Goal: Task Accomplishment & Management: Manage account settings

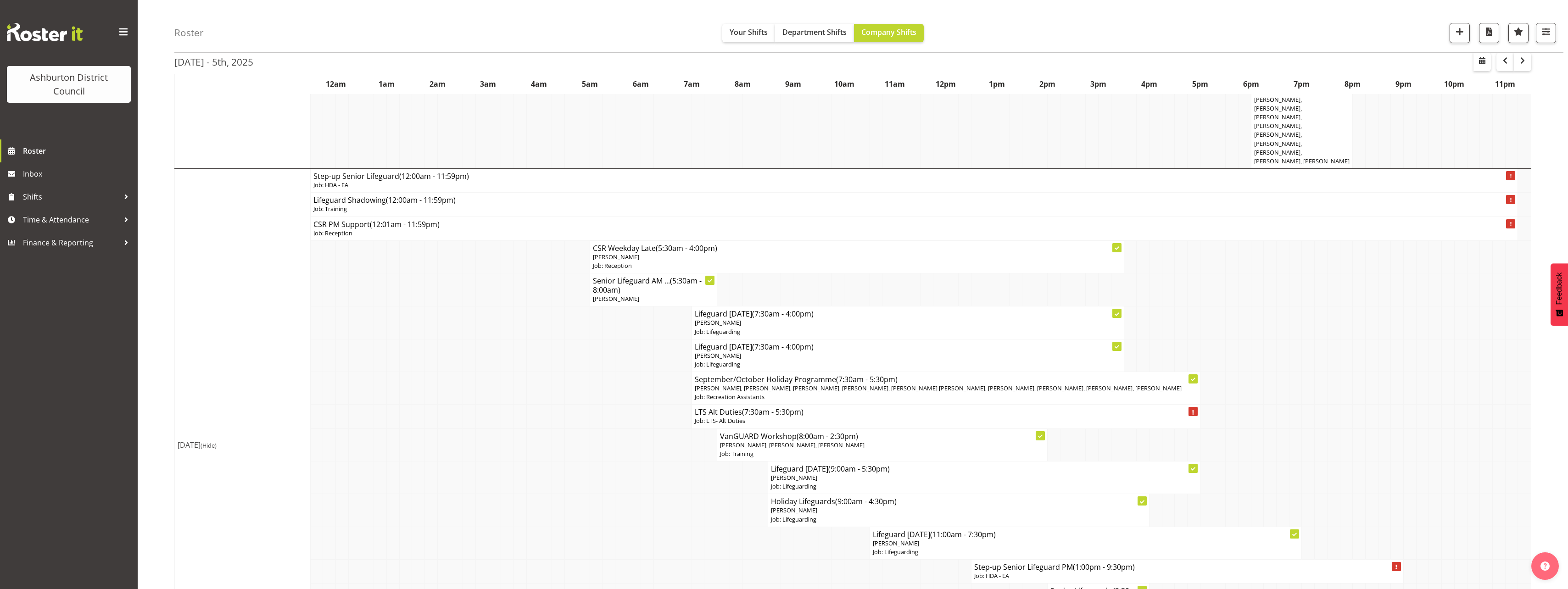
scroll to position [871, 0]
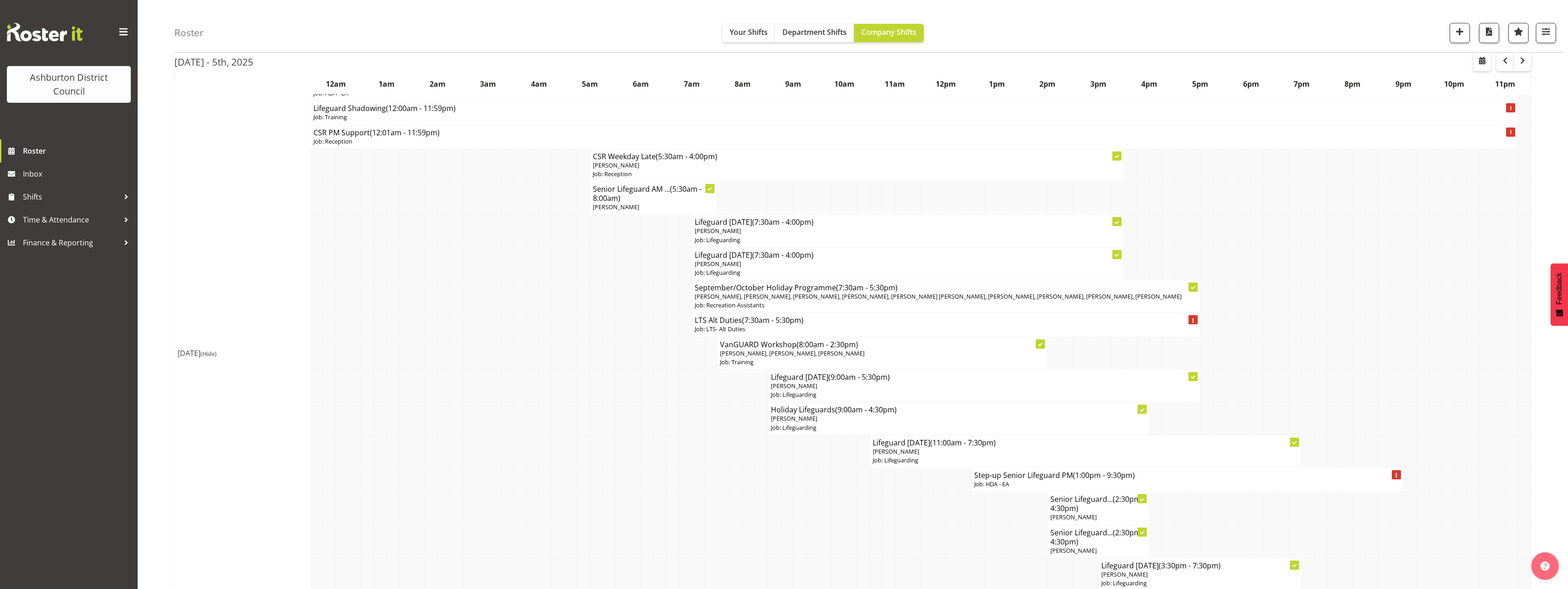
click at [156, 238] on div "Roster Your Shifts Department Shifts Company Shifts 1 Locations [GEOGRAPHIC_DAT…" at bounding box center [853, 579] width 1430 height 2853
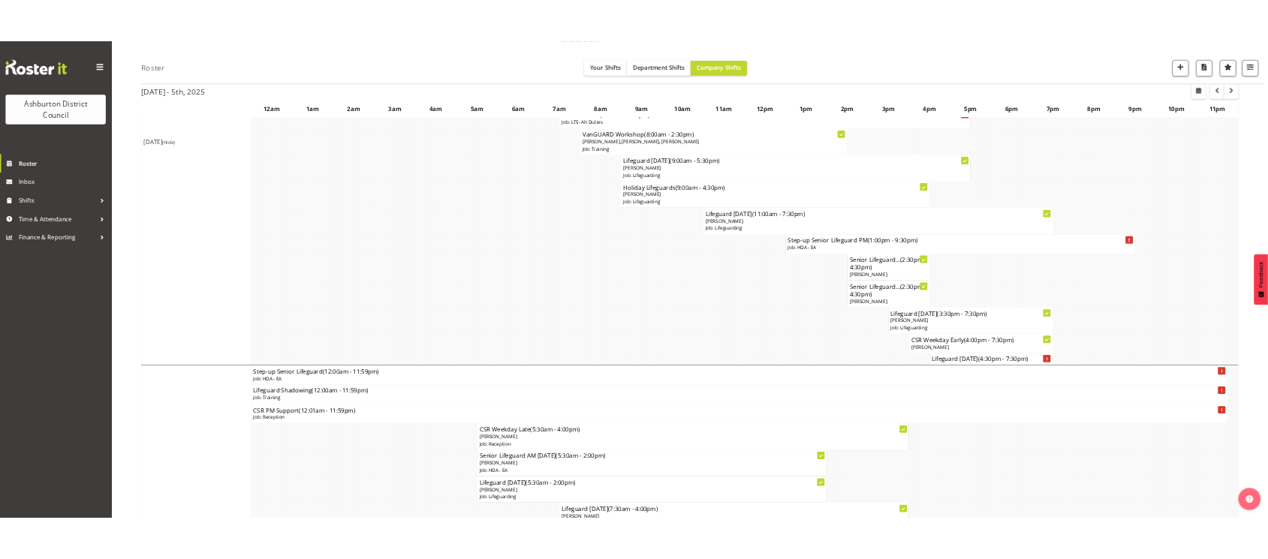
scroll to position [1501, 0]
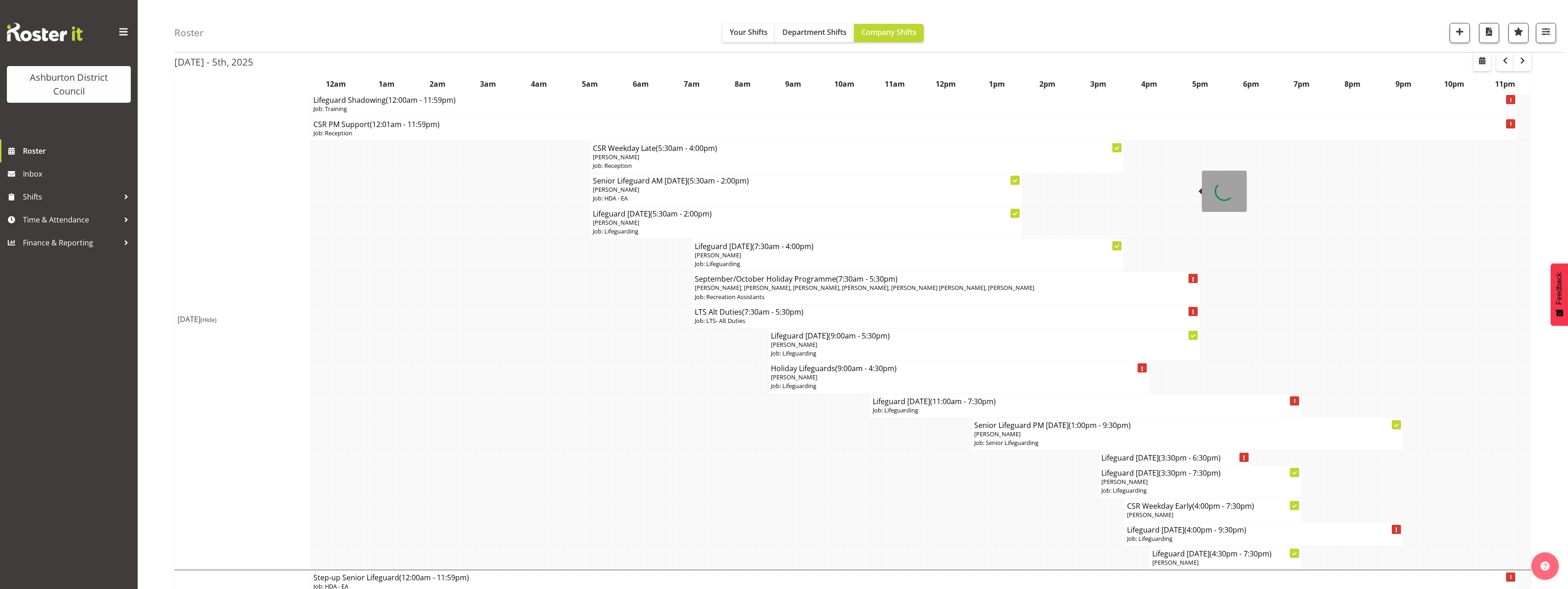
scroll to position [1341, 0]
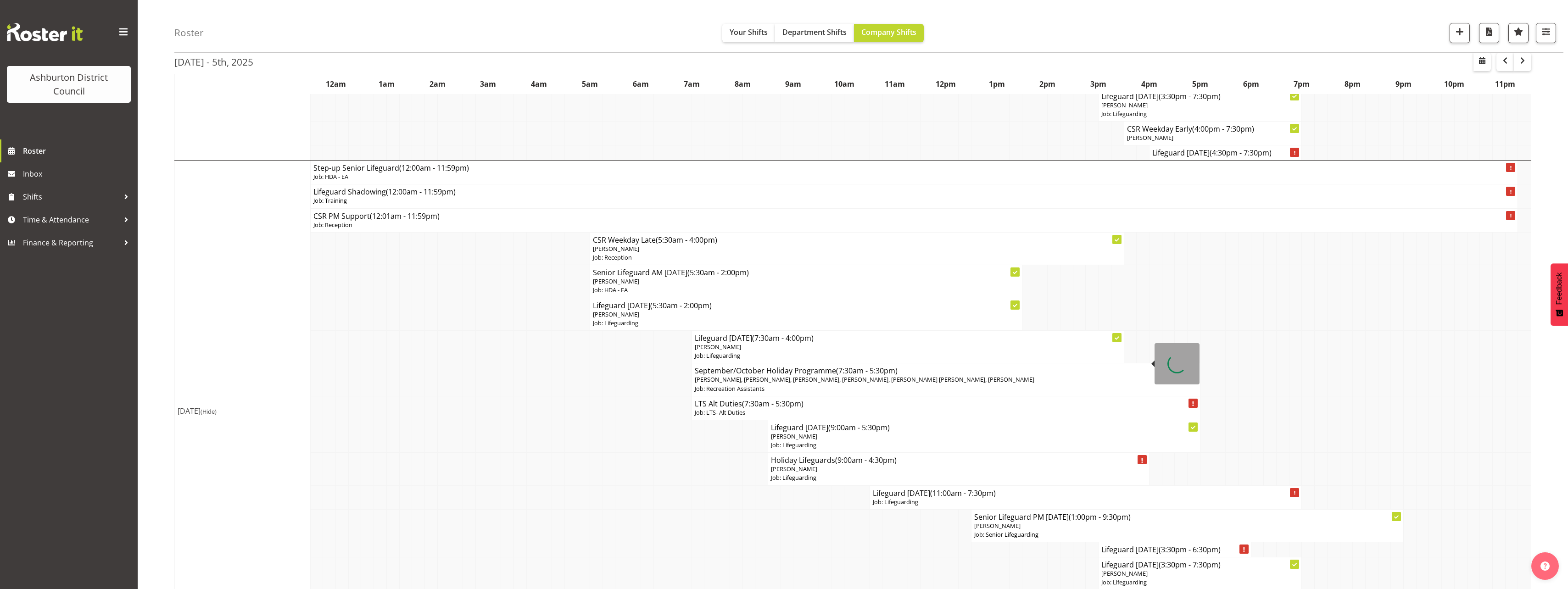
click at [831, 464] on p "[PERSON_NAME]" at bounding box center [959, 469] width 375 height 9
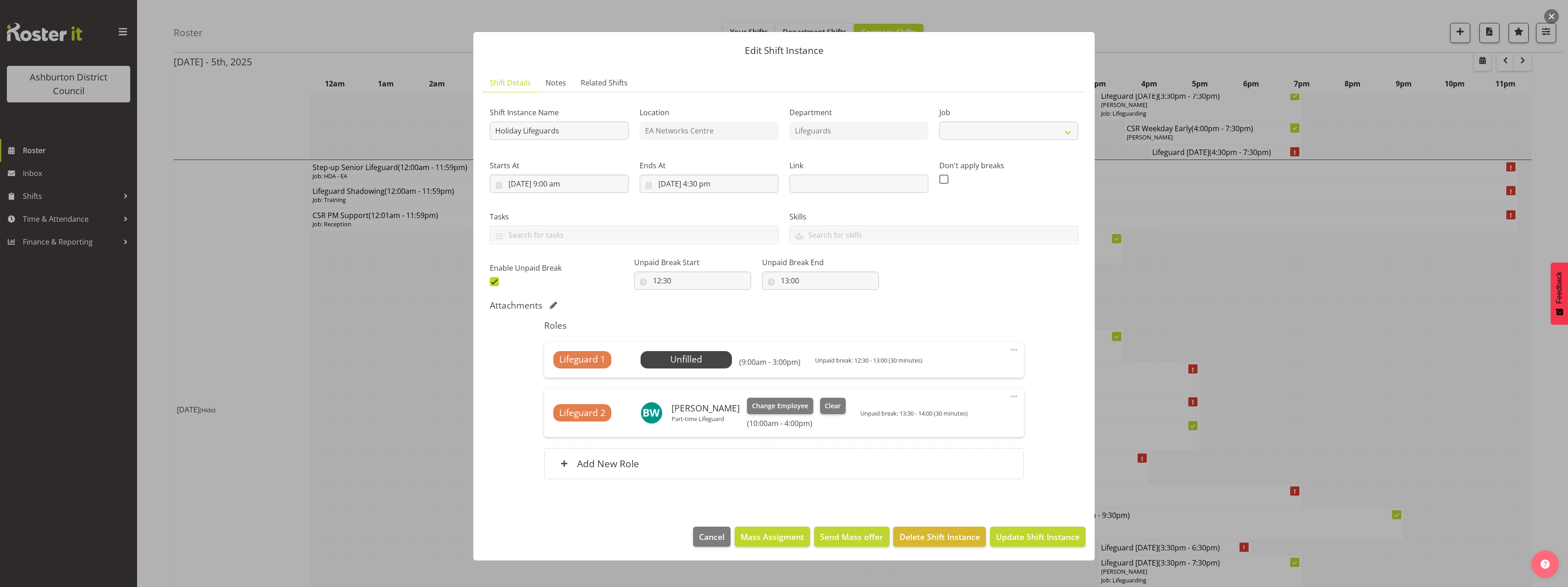
select select "38"
click at [455, 318] on div at bounding box center [784, 294] width 1568 height 587
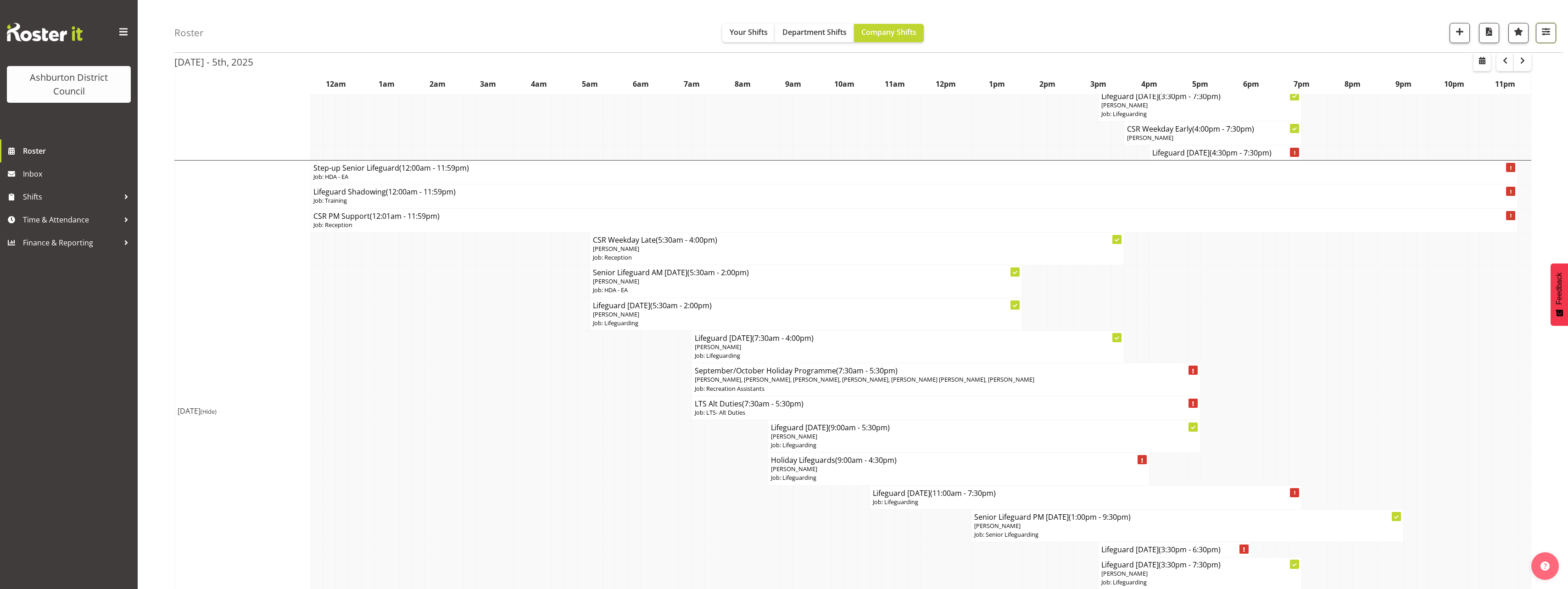
click at [1549, 33] on span "button" at bounding box center [1546, 32] width 12 height 12
click at [1498, 203] on select "Staff Role Shift - Horizontal Shift - Vertical Staff - Location" at bounding box center [1487, 201] width 122 height 18
click at [1316, 61] on div "[DATE] - 5th, 2025" at bounding box center [852, 63] width 1356 height 21
click at [1528, 64] on button "button" at bounding box center [1522, 62] width 18 height 18
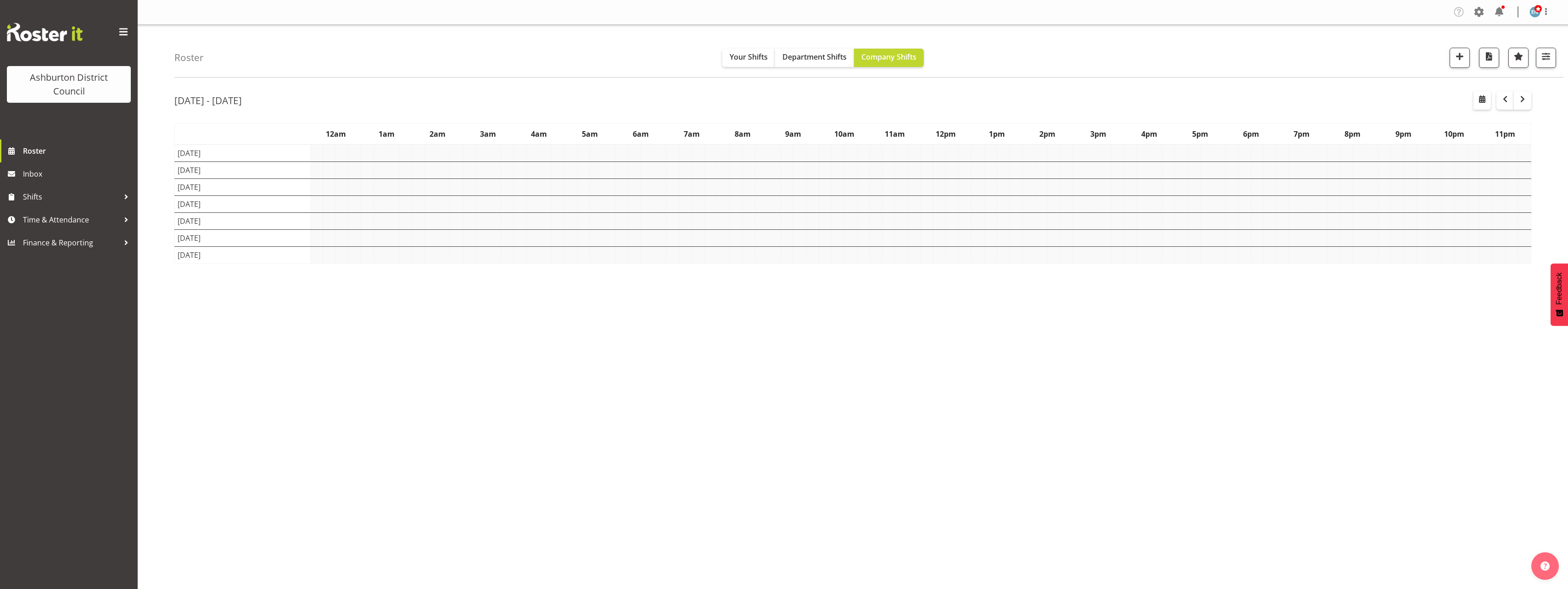
click at [158, 214] on div "Roster Your Shifts Department Shifts Company Shifts 1 Locations [GEOGRAPHIC_DAT…" at bounding box center [853, 238] width 1430 height 426
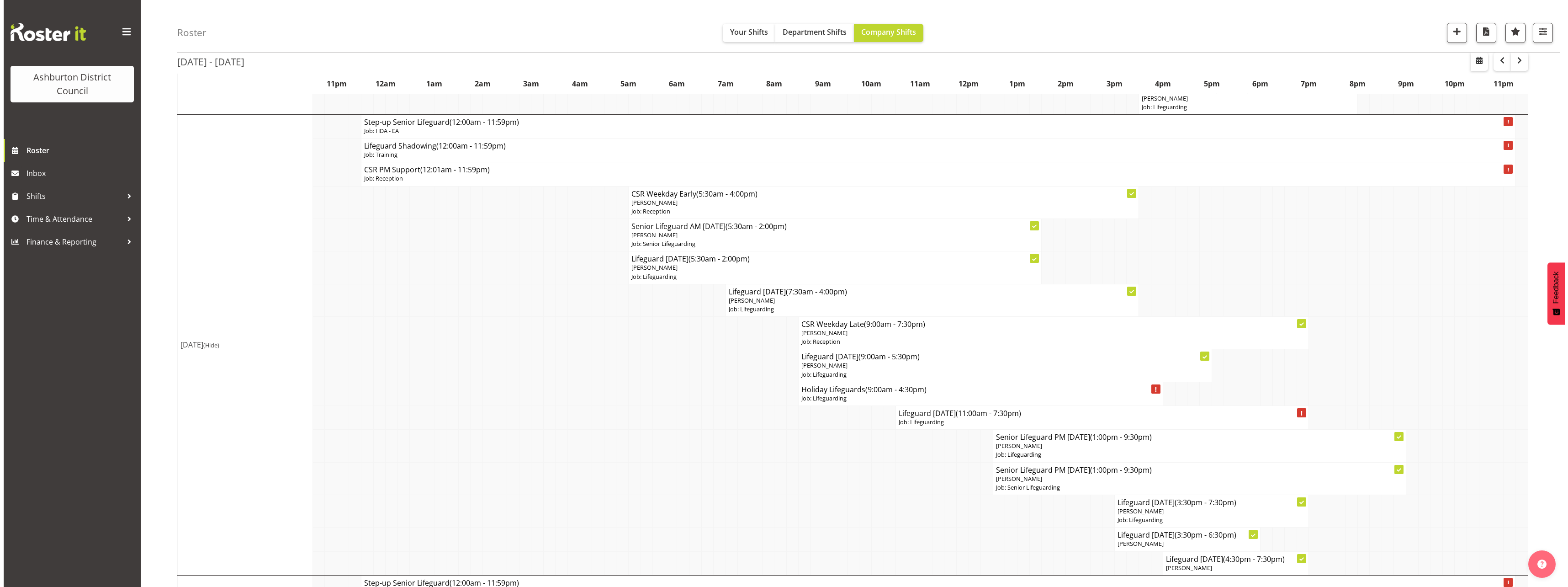
scroll to position [1142, 0]
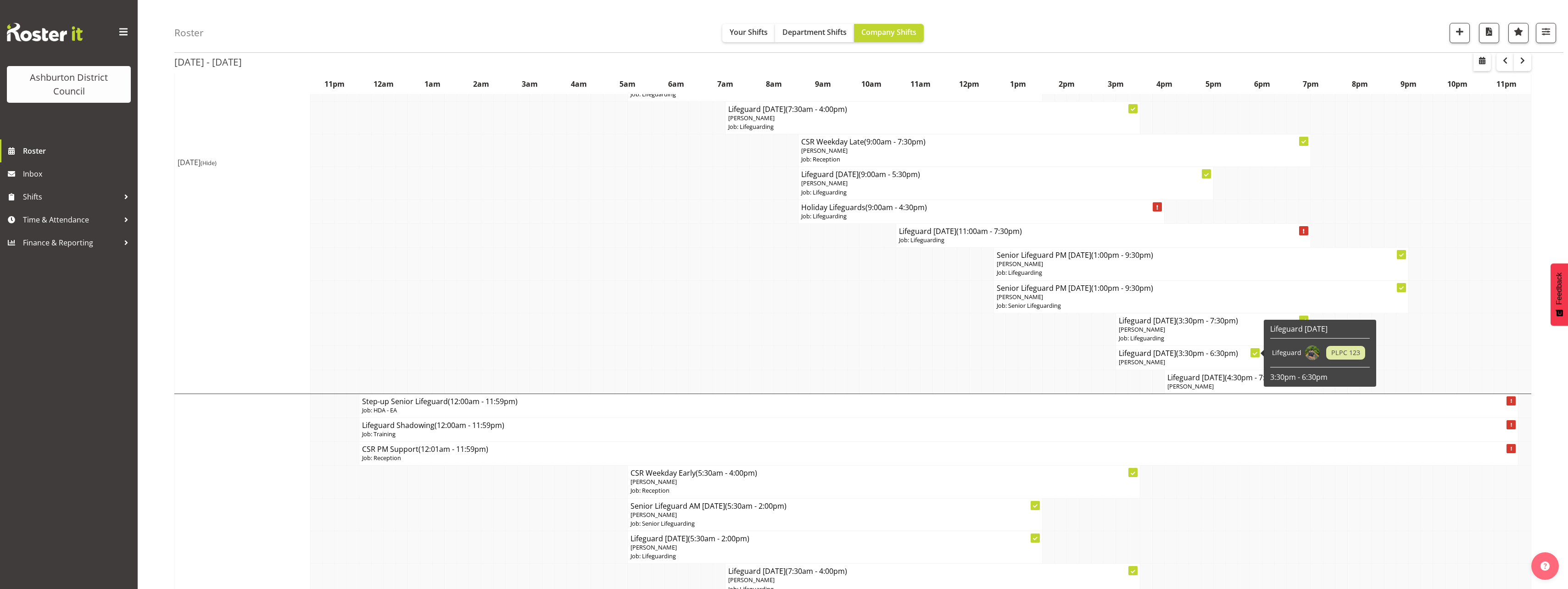
click at [1143, 361] on span "[PERSON_NAME]" at bounding box center [1142, 362] width 46 height 9
click at [1130, 360] on span "[PERSON_NAME]" at bounding box center [1142, 362] width 46 height 9
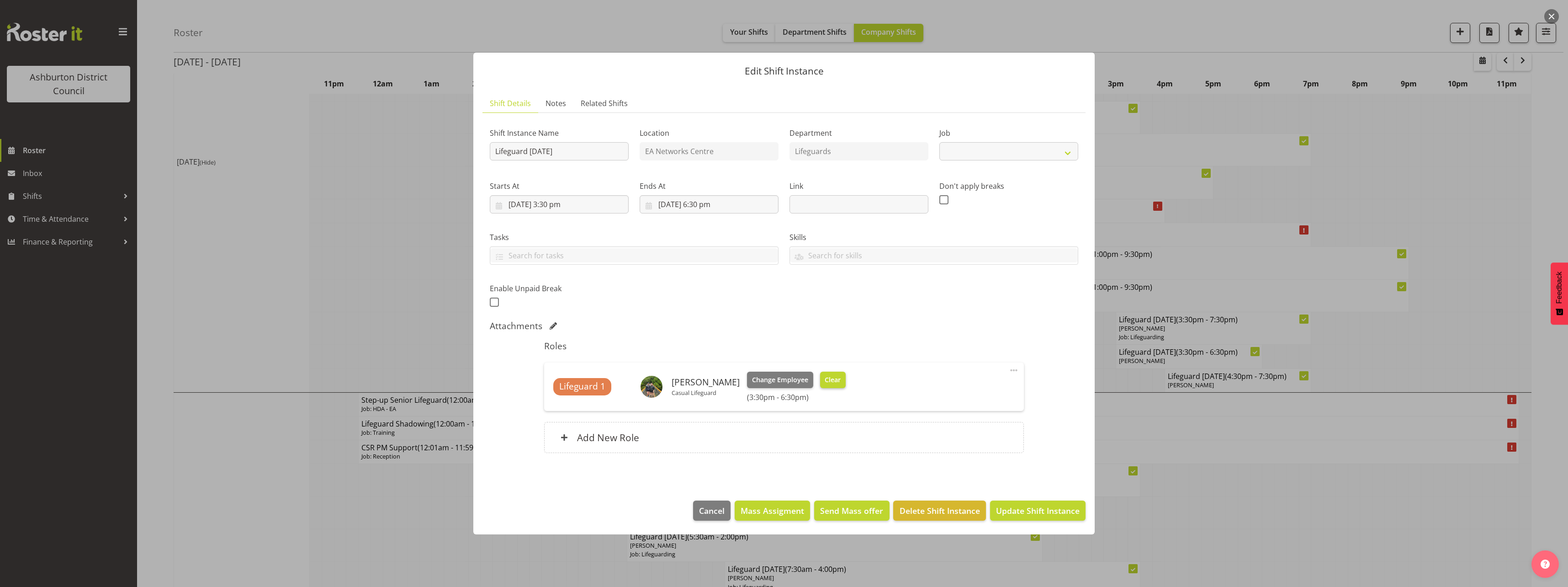
select select "38"
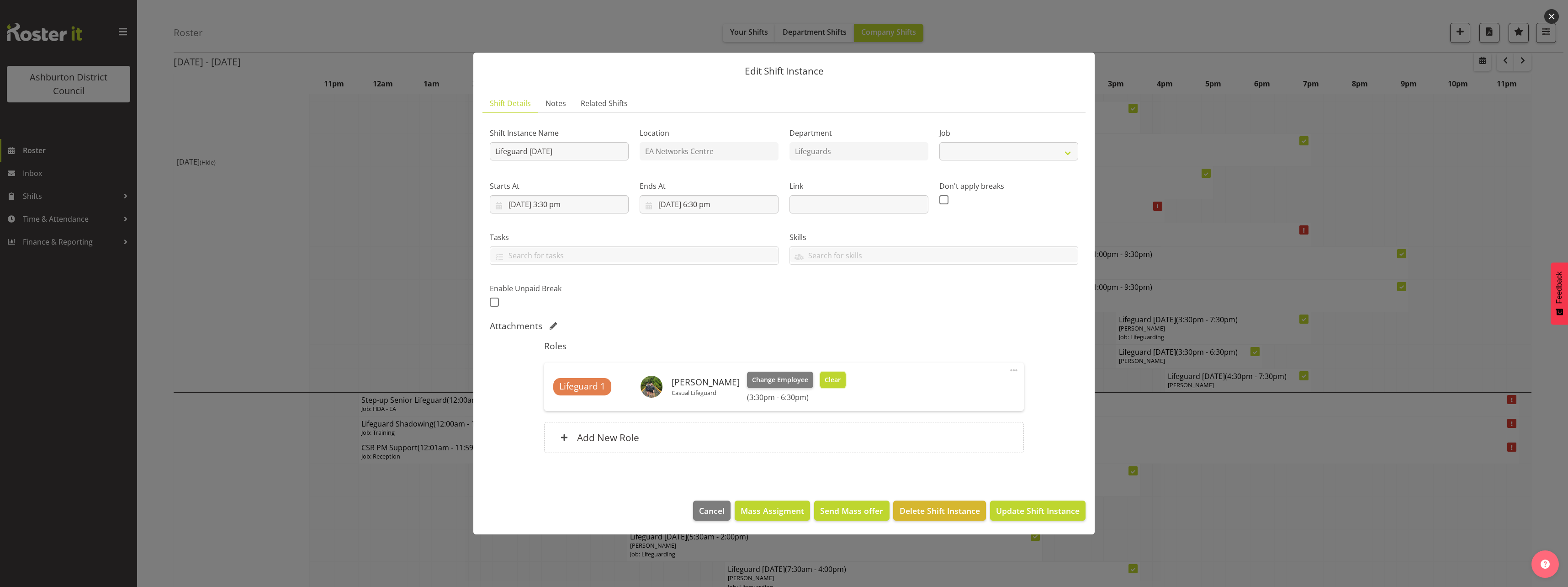
click at [840, 379] on span "Clear" at bounding box center [833, 379] width 16 height 10
select select "38"
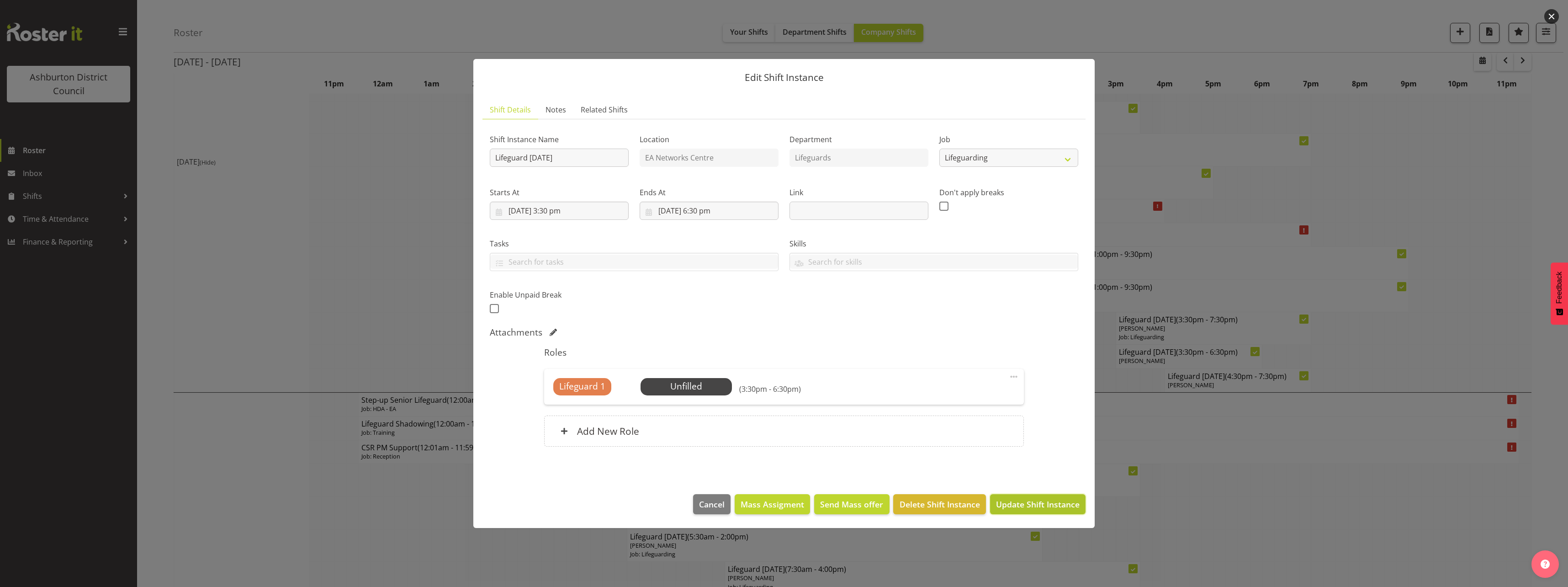
click at [1077, 503] on span "Update Shift Instance" at bounding box center [1037, 504] width 83 height 12
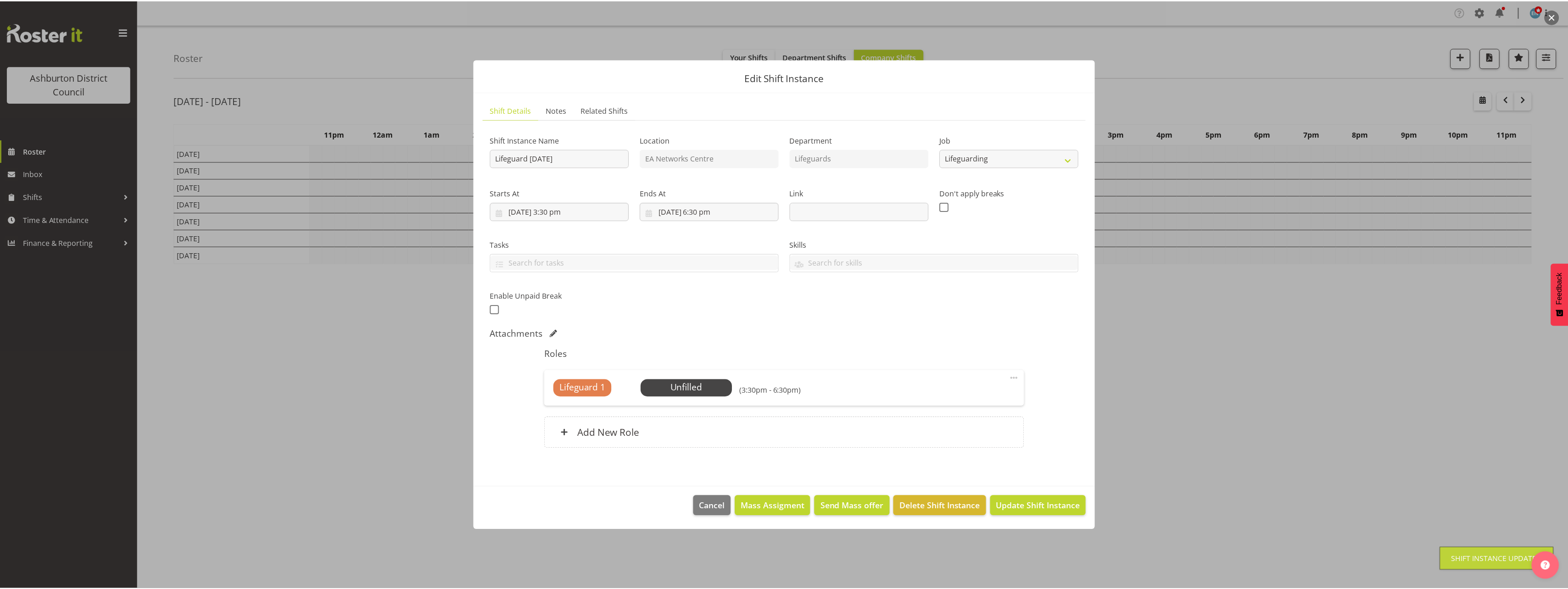
scroll to position [0, 0]
click at [1213, 402] on div at bounding box center [784, 294] width 1568 height 589
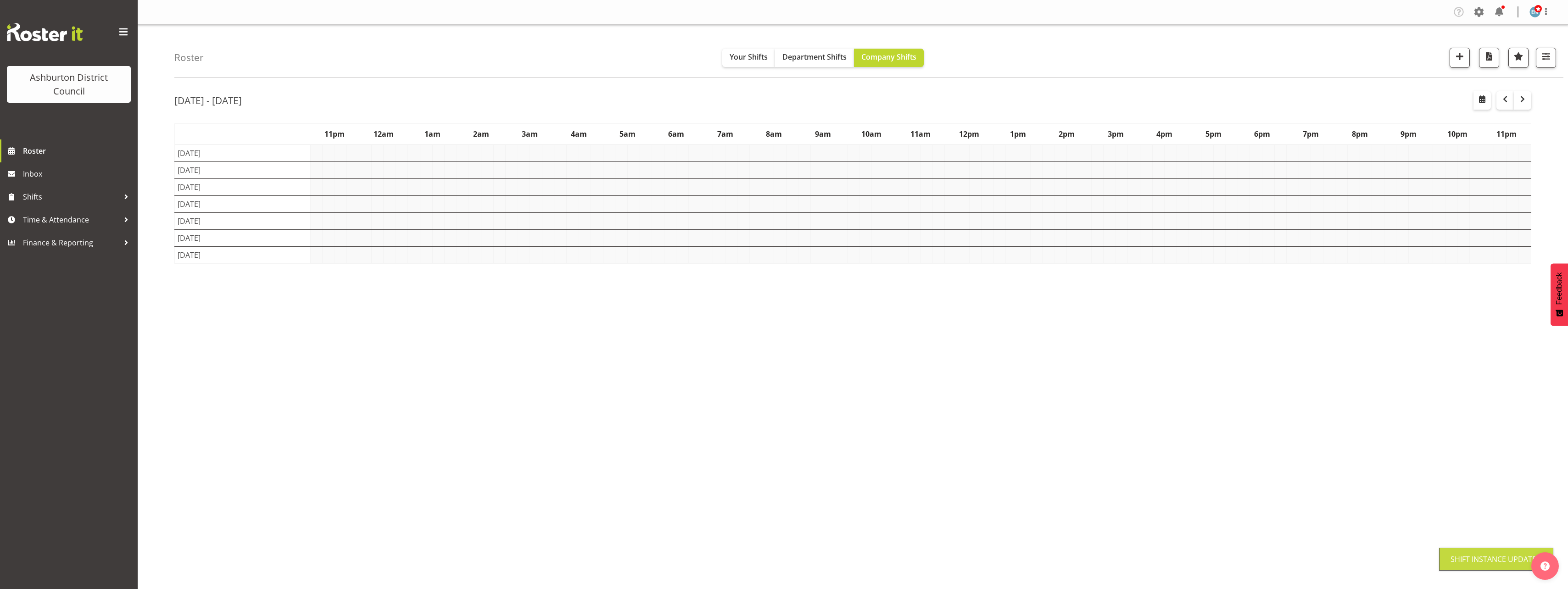
click at [153, 308] on div "Roster Your Shifts Department Shifts Company Shifts 1 Locations [GEOGRAPHIC_DAT…" at bounding box center [853, 238] width 1430 height 426
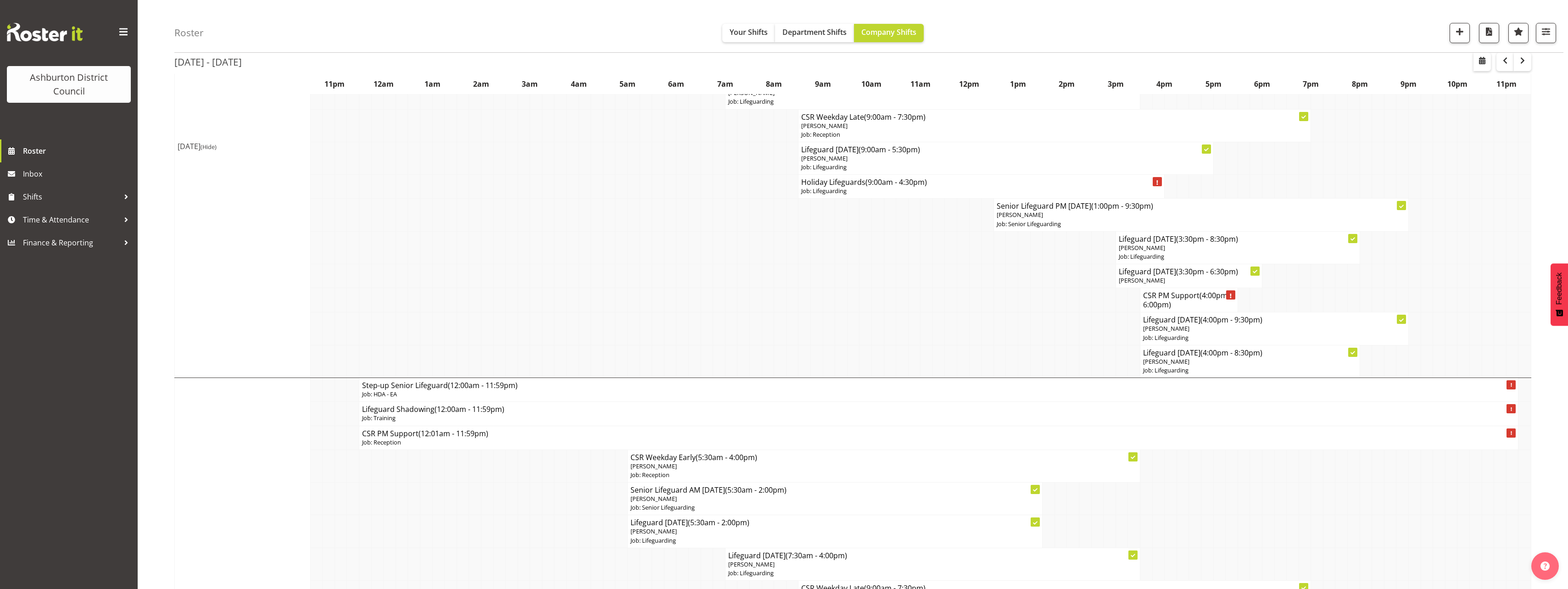
scroll to position [275, 0]
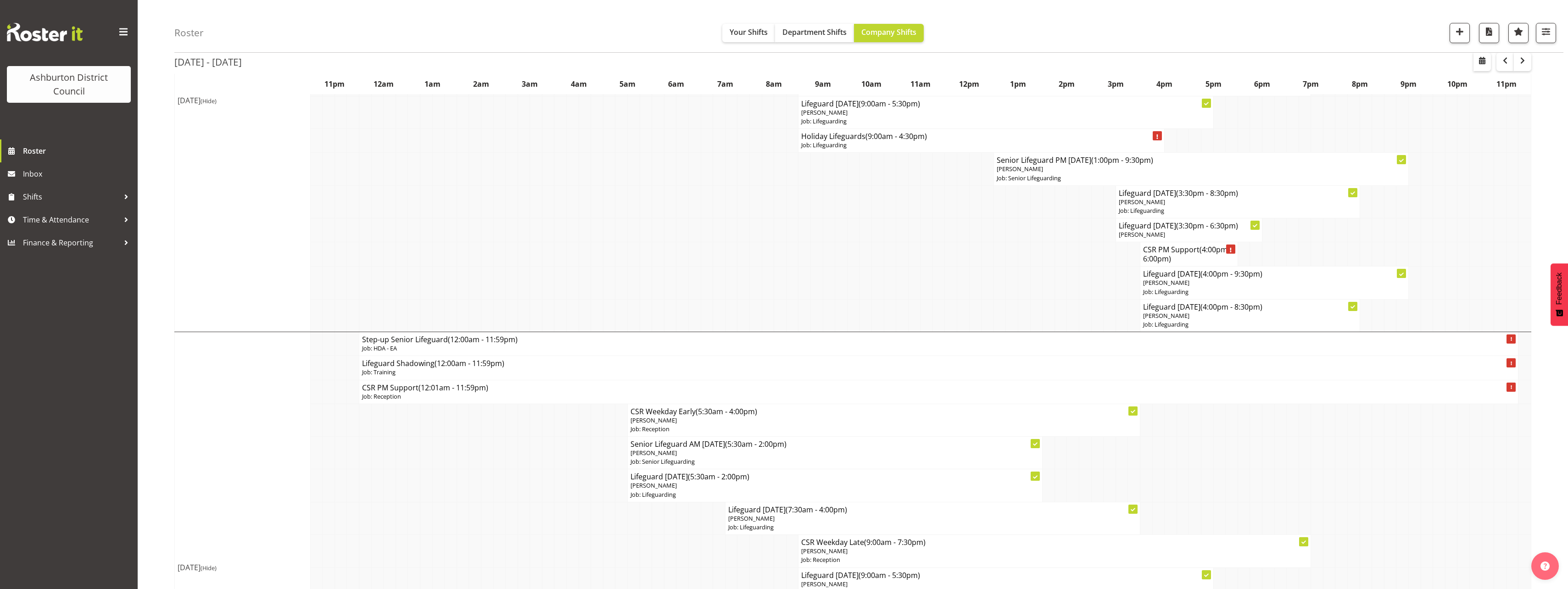
click at [216, 101] on span "(Hide)" at bounding box center [208, 101] width 16 height 9
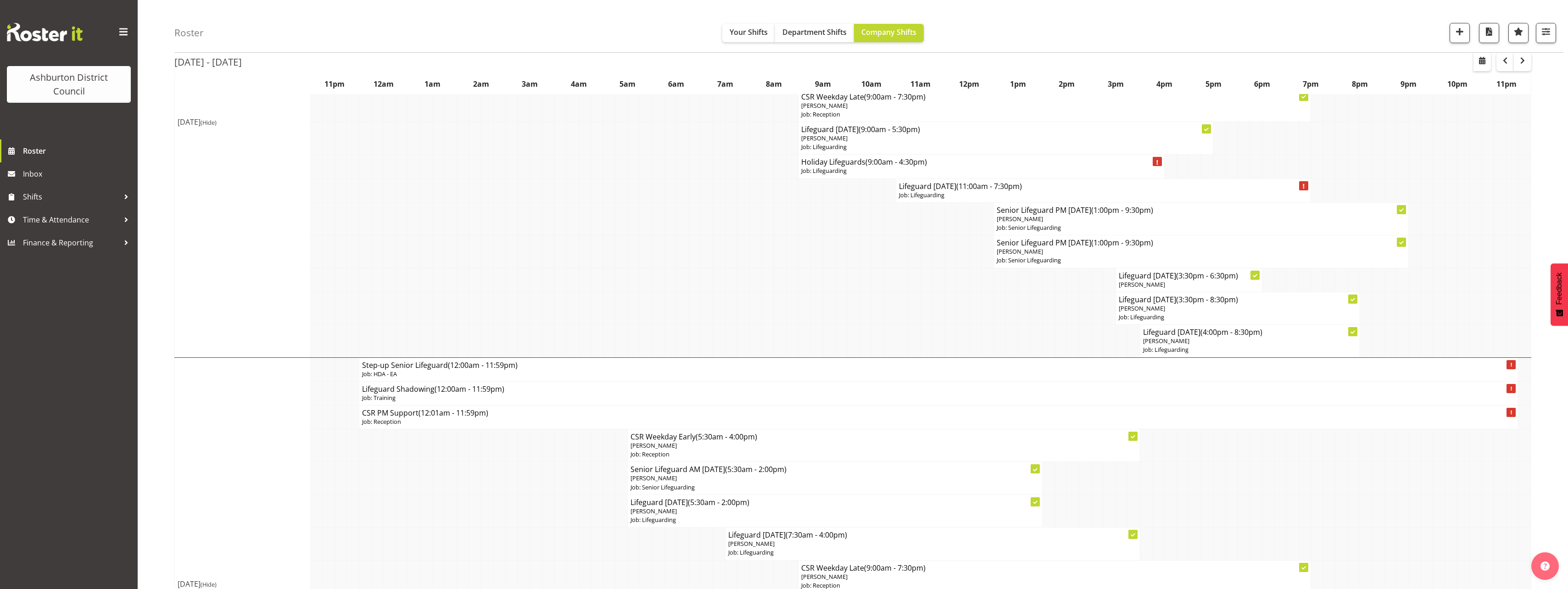
scroll to position [0, 0]
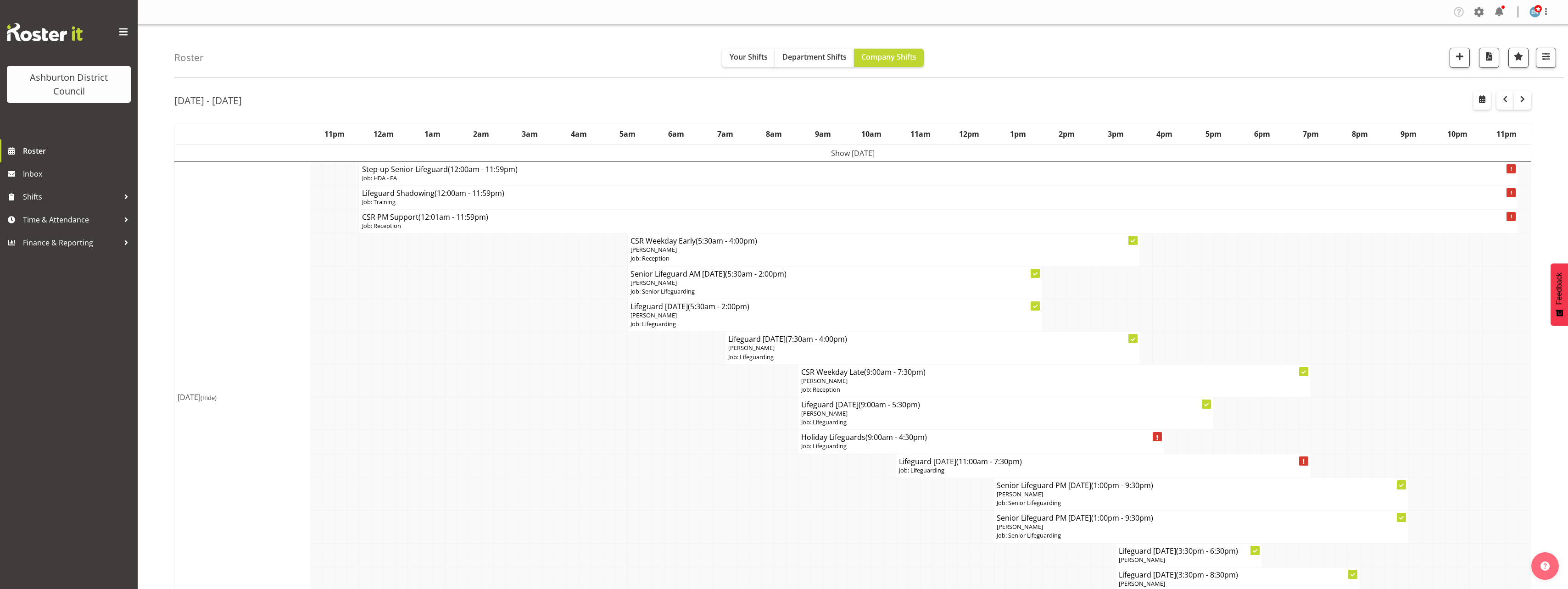
click at [216, 395] on span "(Hide)" at bounding box center [208, 398] width 16 height 9
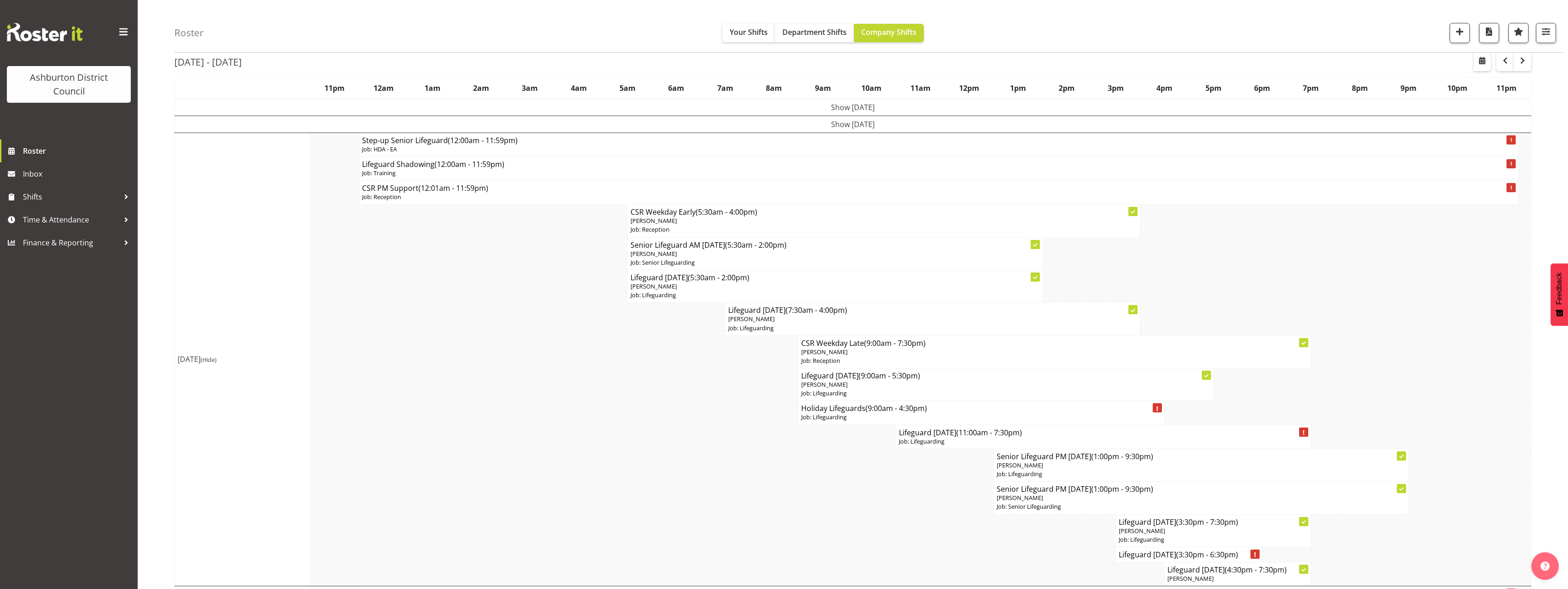
scroll to position [92, 0]
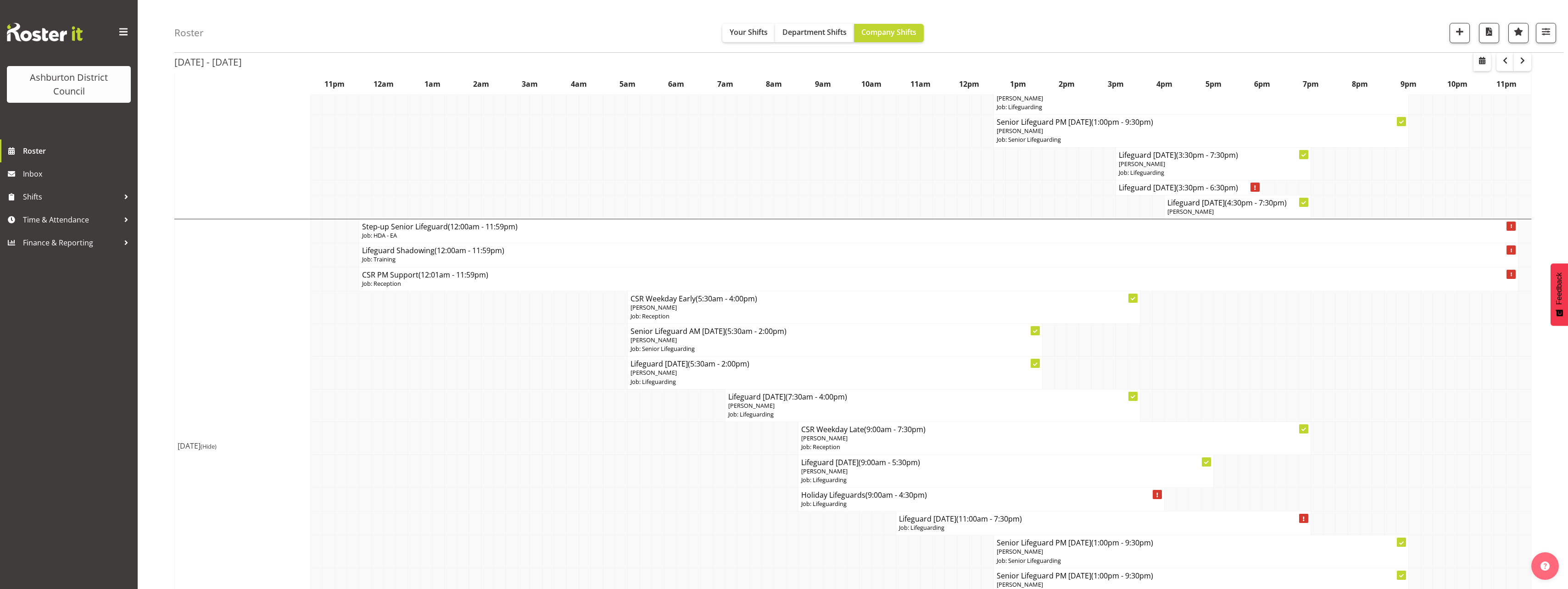
scroll to position [183, 0]
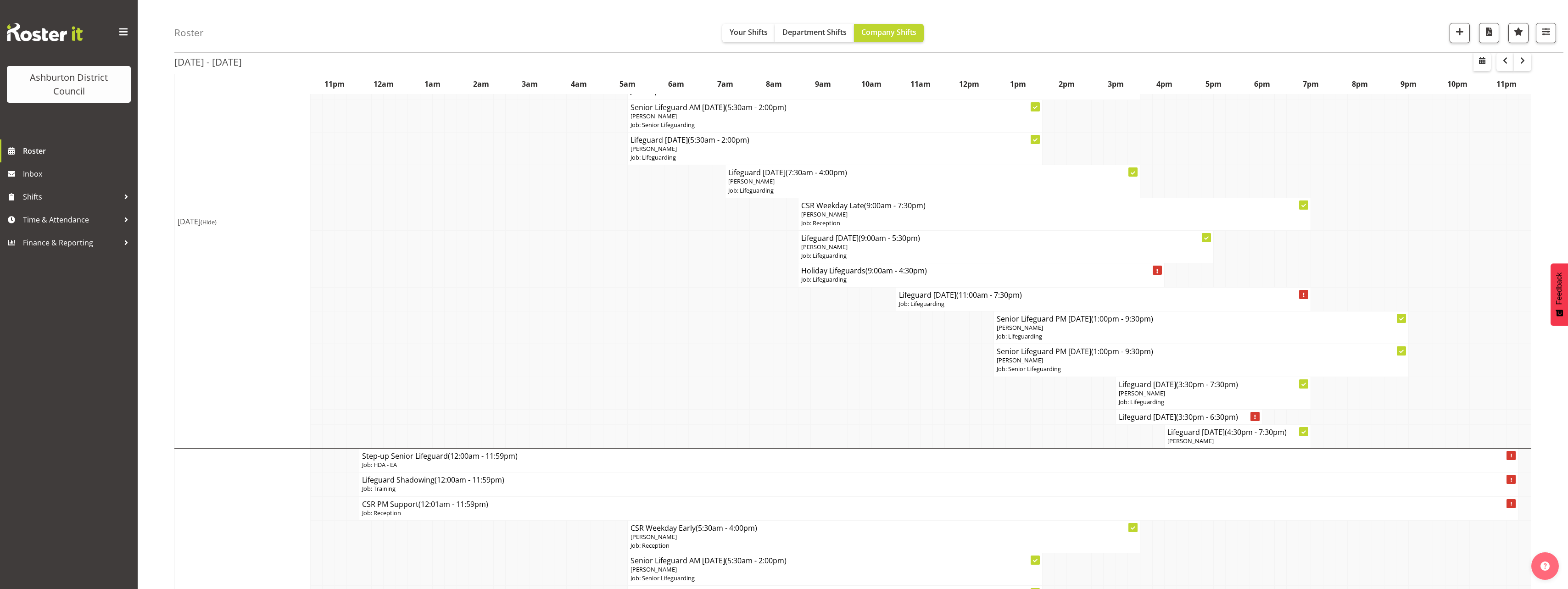
click at [216, 221] on span "(Hide)" at bounding box center [208, 222] width 16 height 9
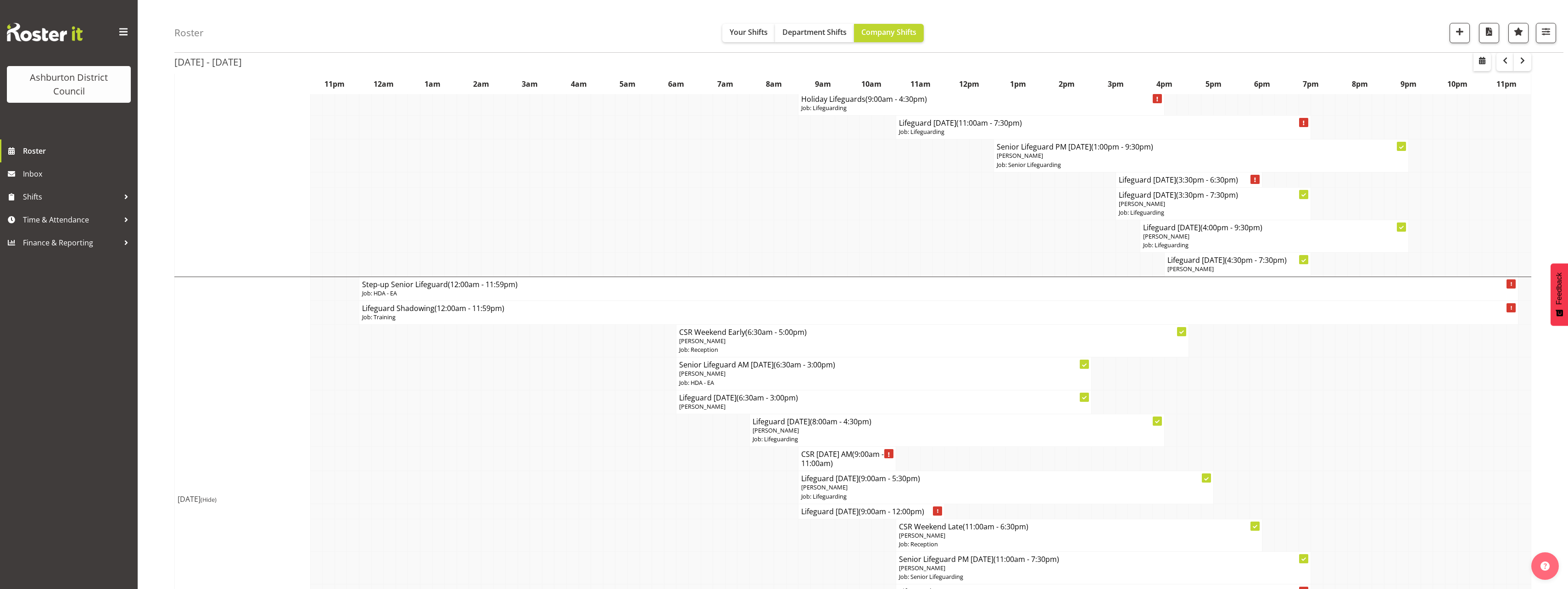
scroll to position [1009, 0]
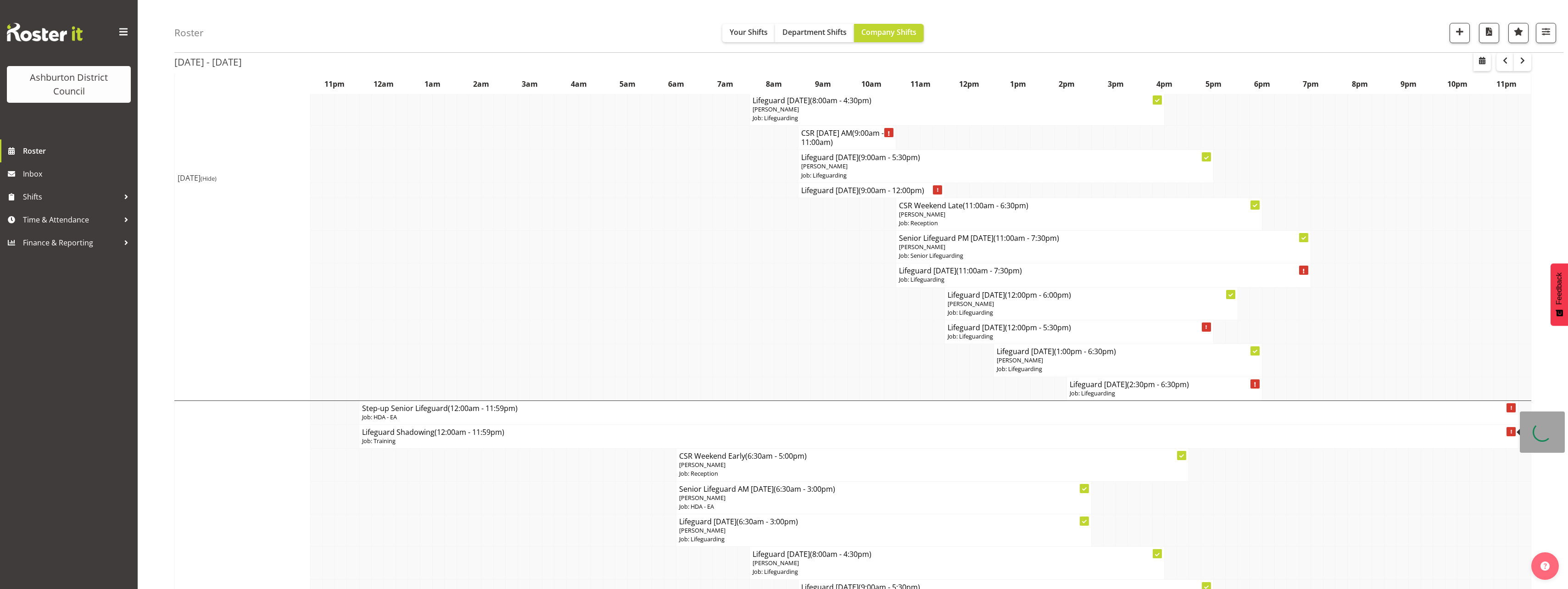
scroll to position [1388, 0]
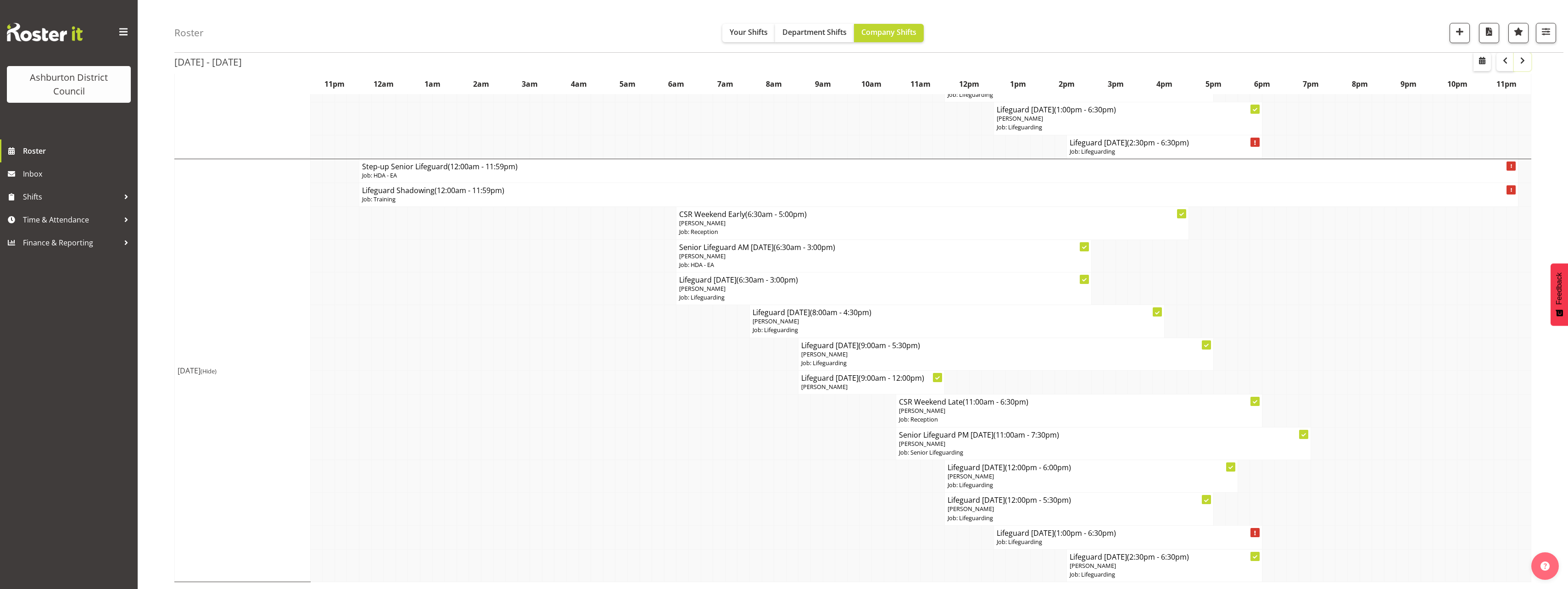
click at [1520, 61] on span "button" at bounding box center [1522, 60] width 11 height 11
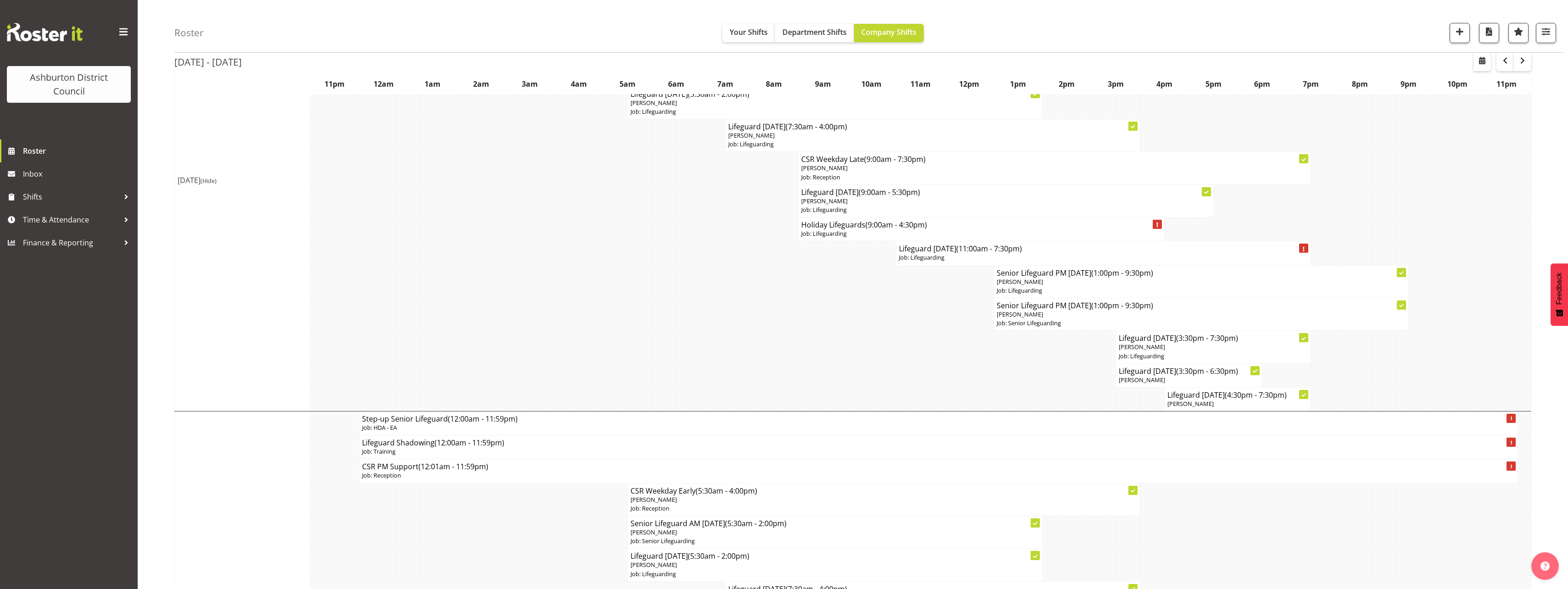
scroll to position [1193, 0]
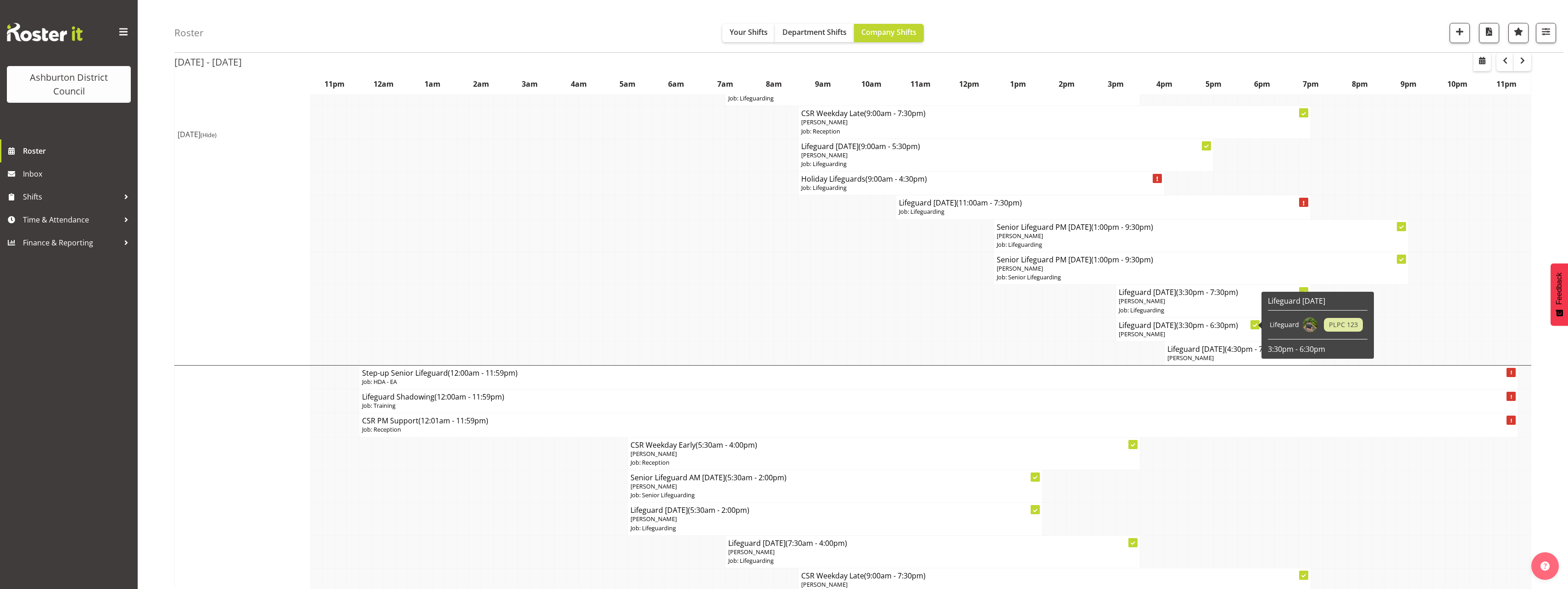
click at [216, 138] on span "(Hide)" at bounding box center [208, 135] width 16 height 9
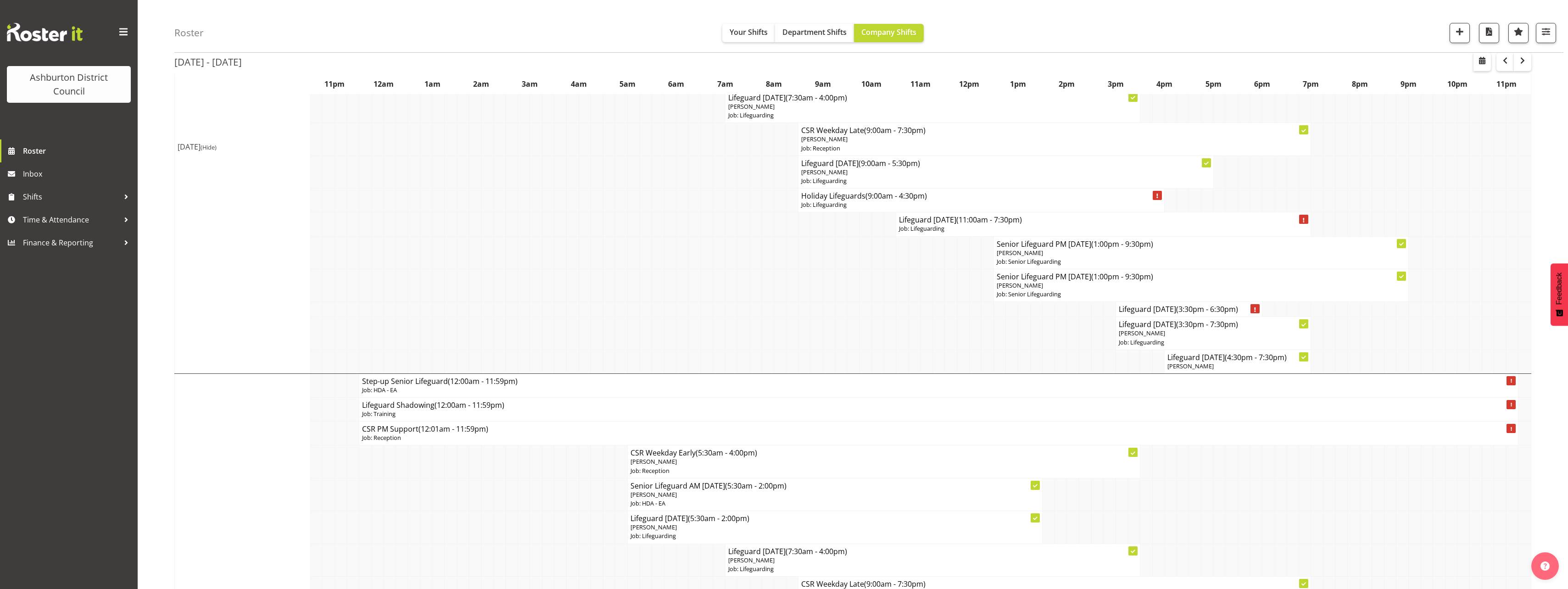
scroll to position [747, 0]
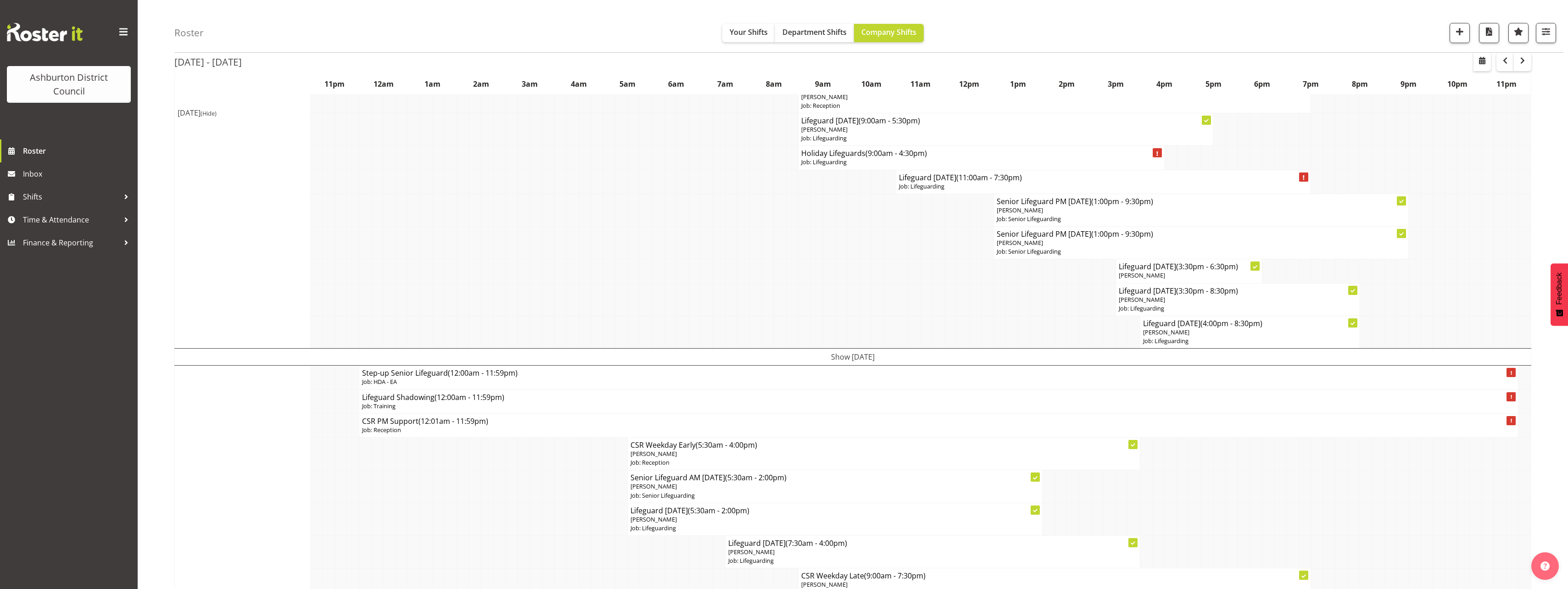
click at [216, 114] on span "(Hide)" at bounding box center [208, 114] width 16 height 9
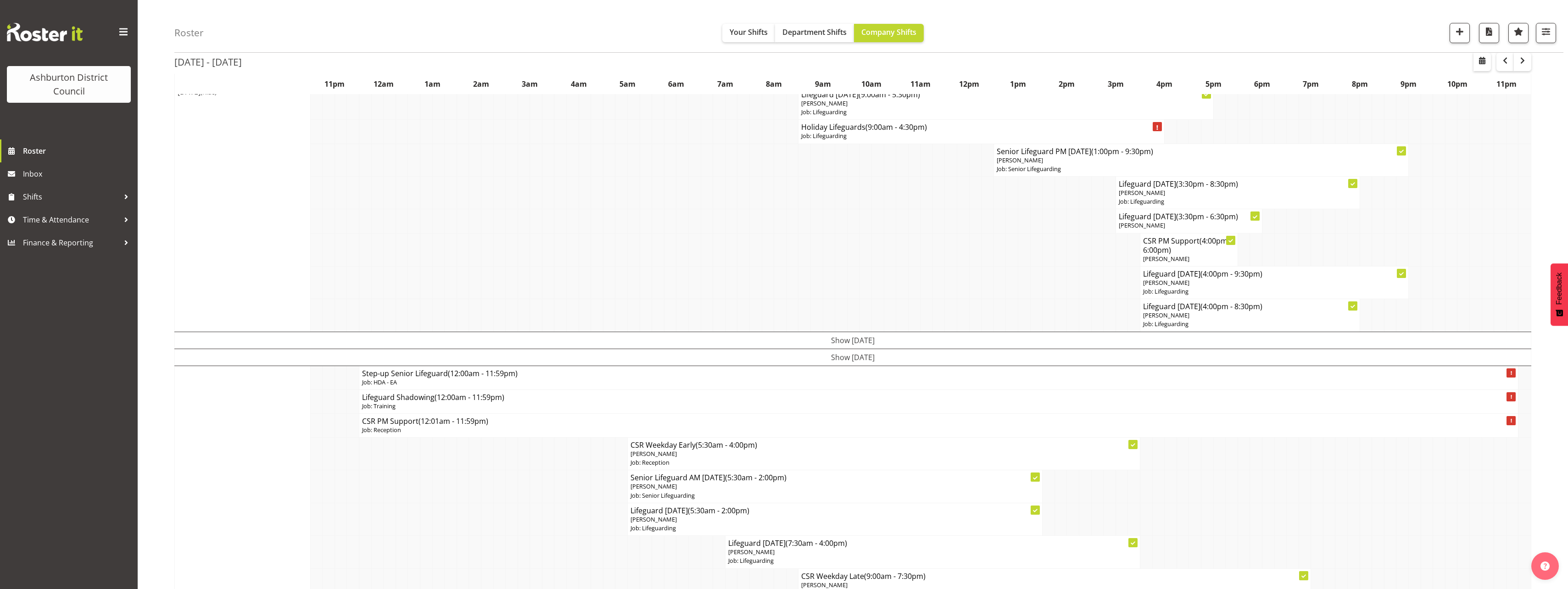
scroll to position [202, 0]
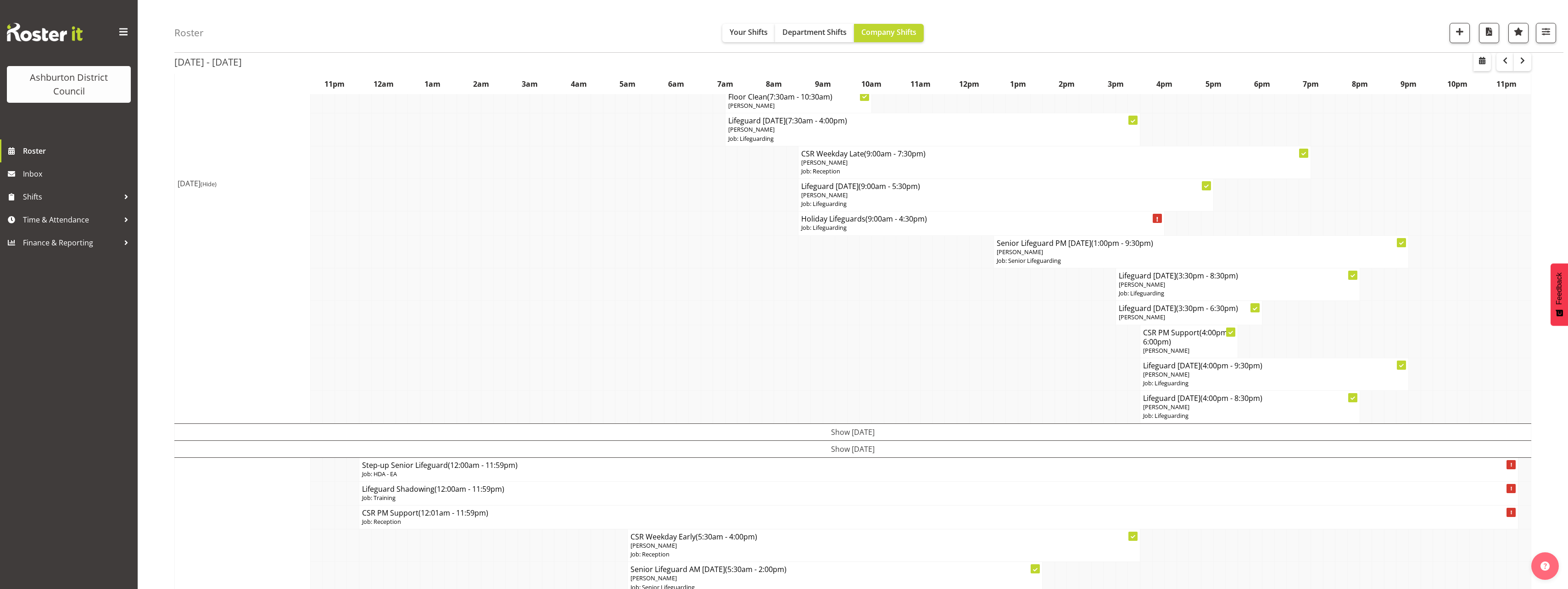
click at [216, 183] on span "(Hide)" at bounding box center [208, 184] width 16 height 9
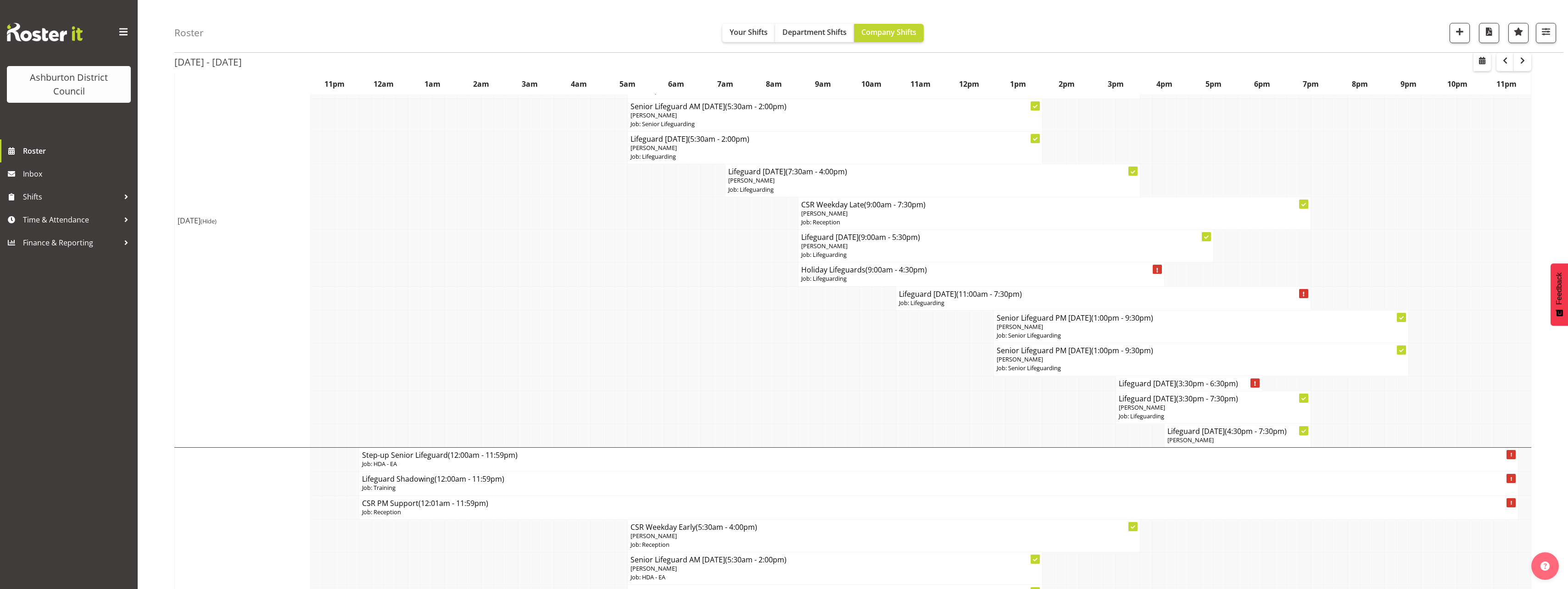
scroll to position [0, 0]
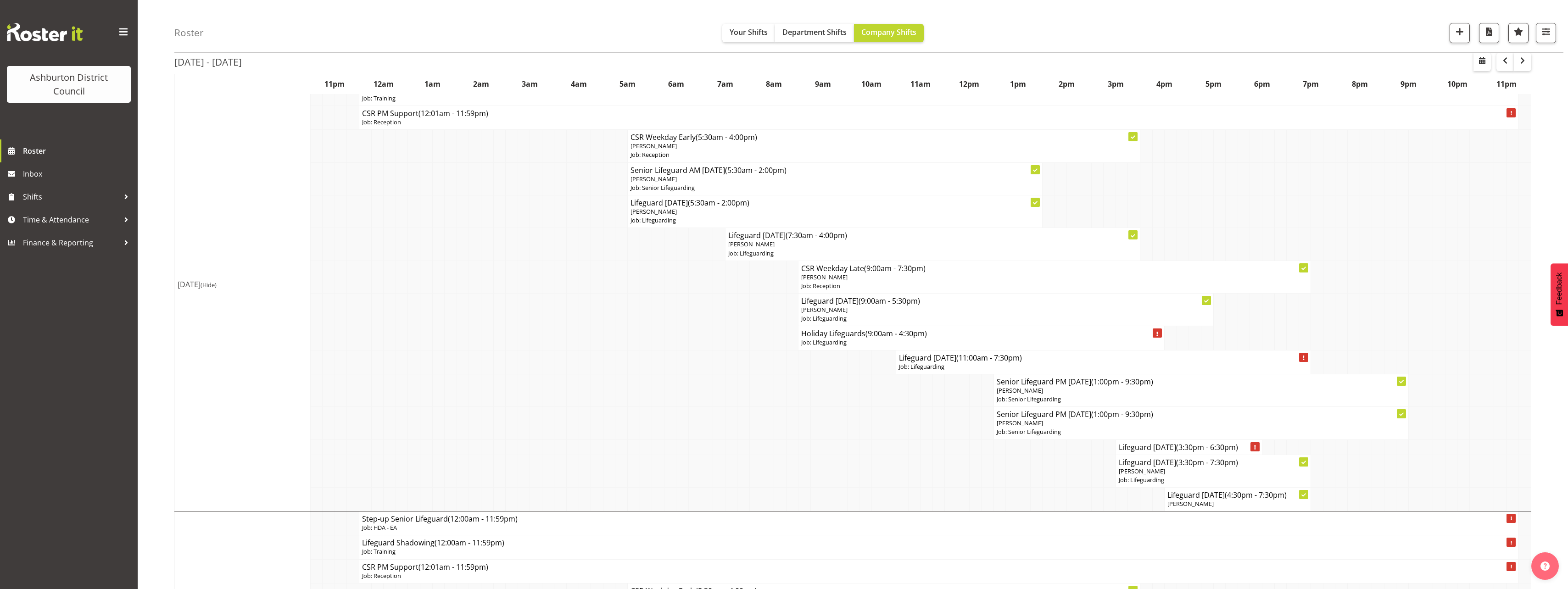
scroll to position [92, 0]
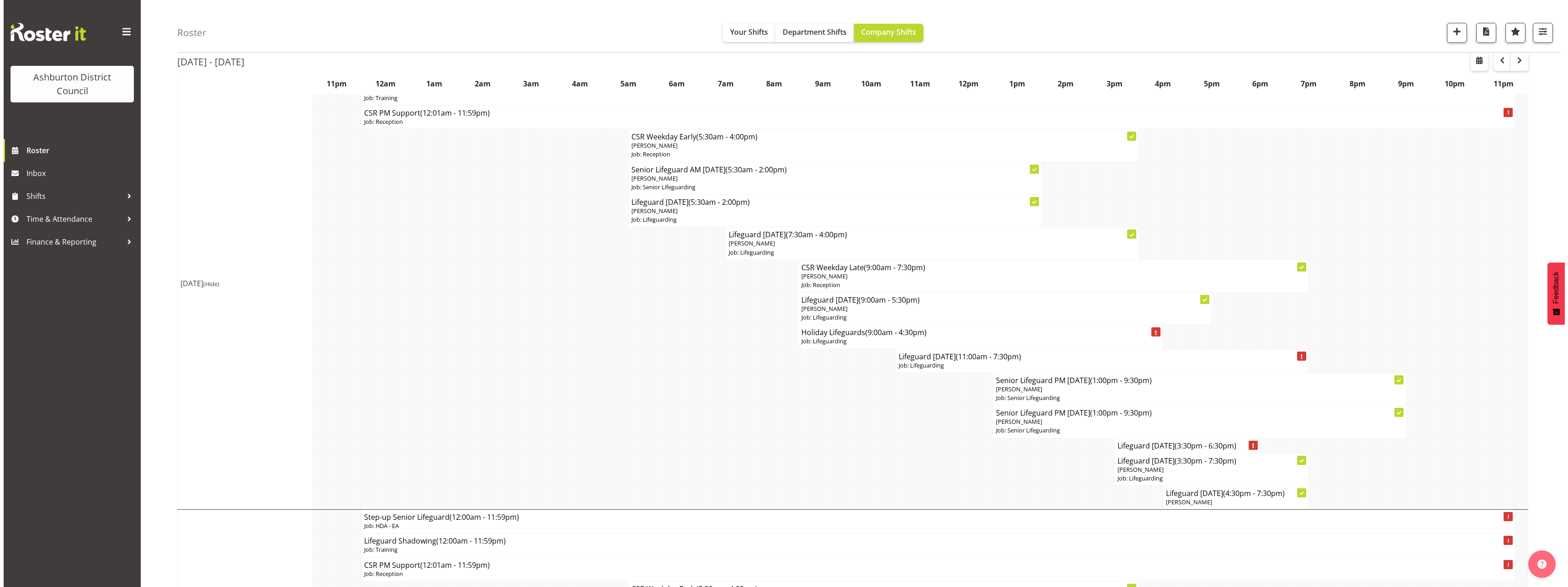
scroll to position [183, 0]
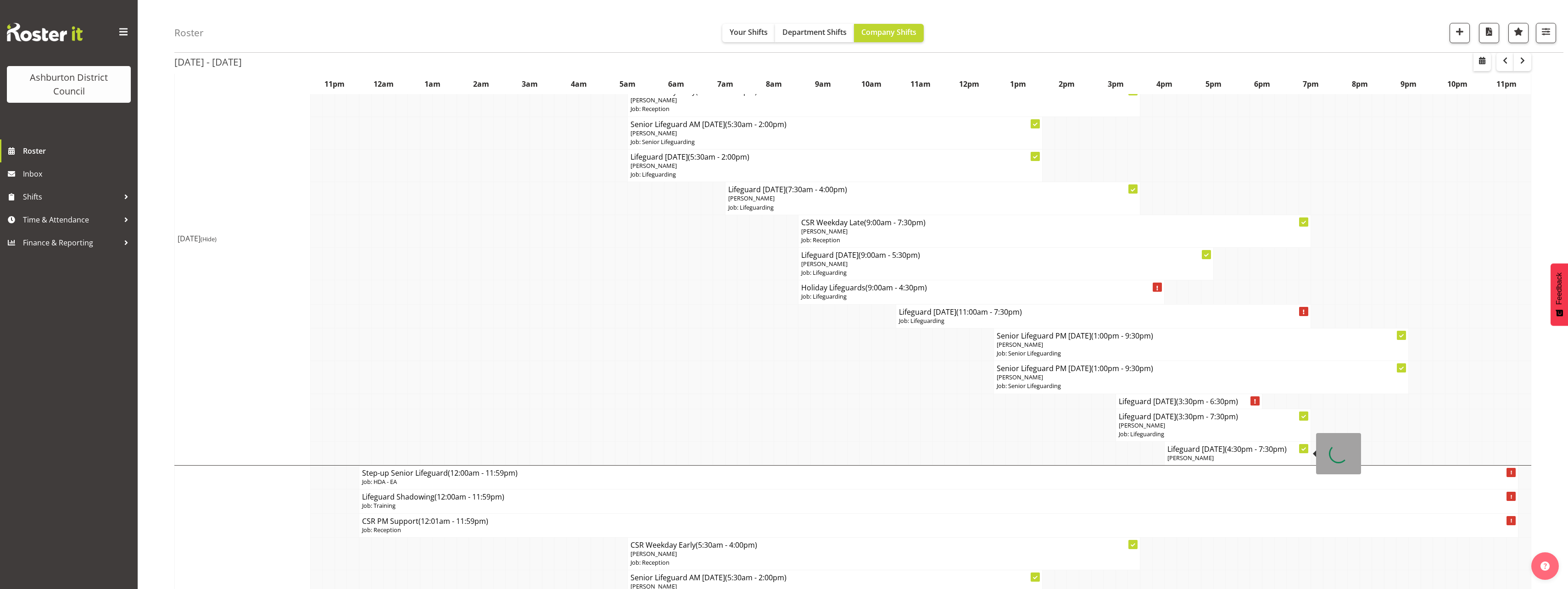
click at [1207, 453] on h4 "Lifeguard [DATE] (4:30pm - 7:30pm)" at bounding box center [1237, 448] width 141 height 9
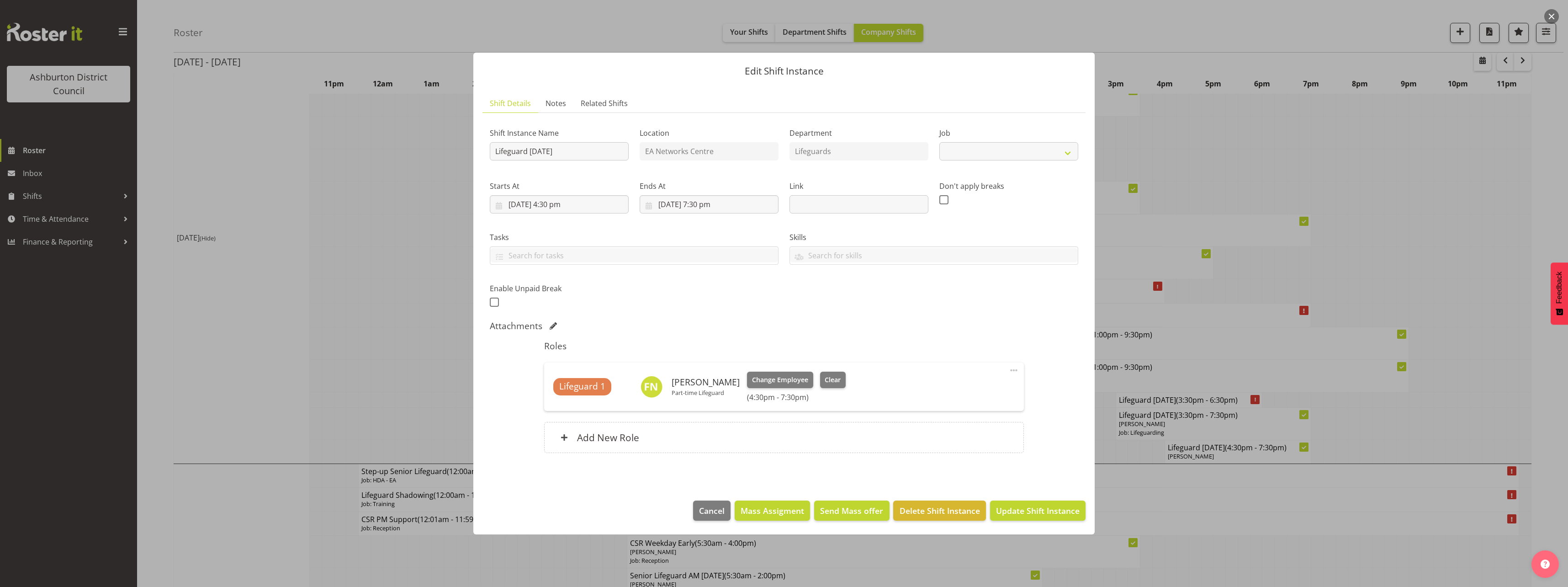
select select "38"
click at [820, 382] on button "Clear" at bounding box center [833, 379] width 26 height 16
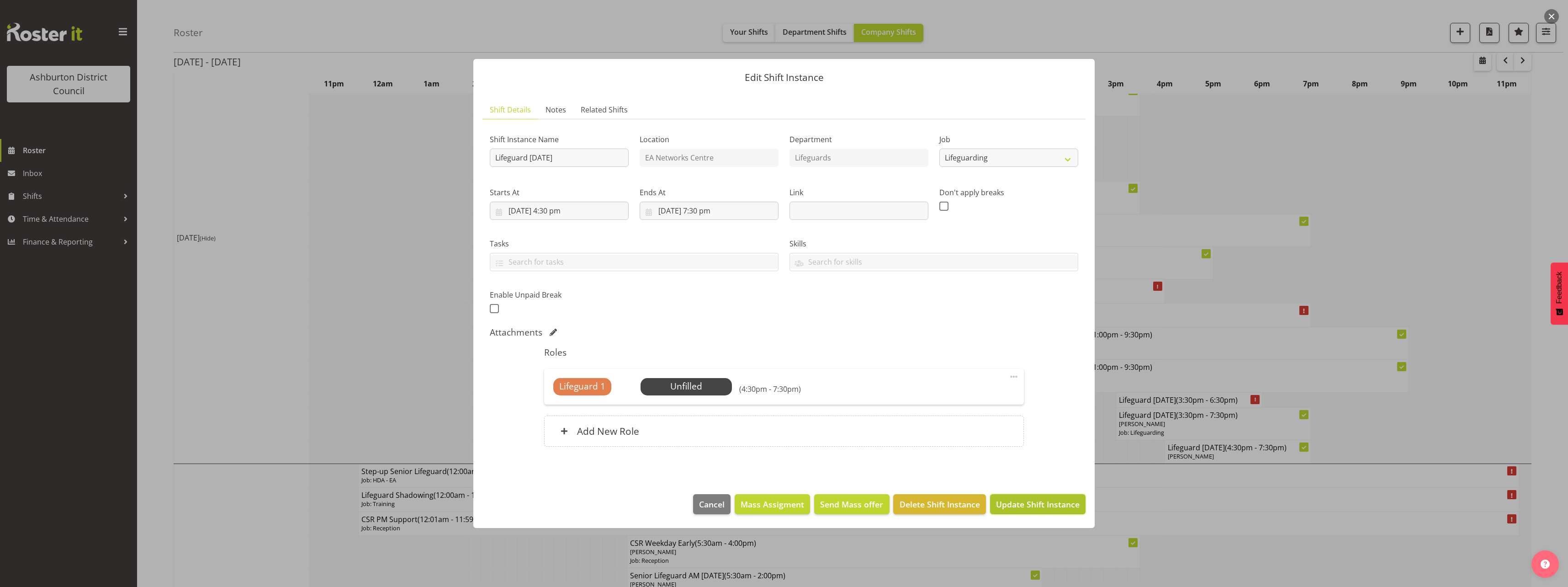
click at [1031, 510] on span "Update Shift Instance" at bounding box center [1037, 504] width 83 height 12
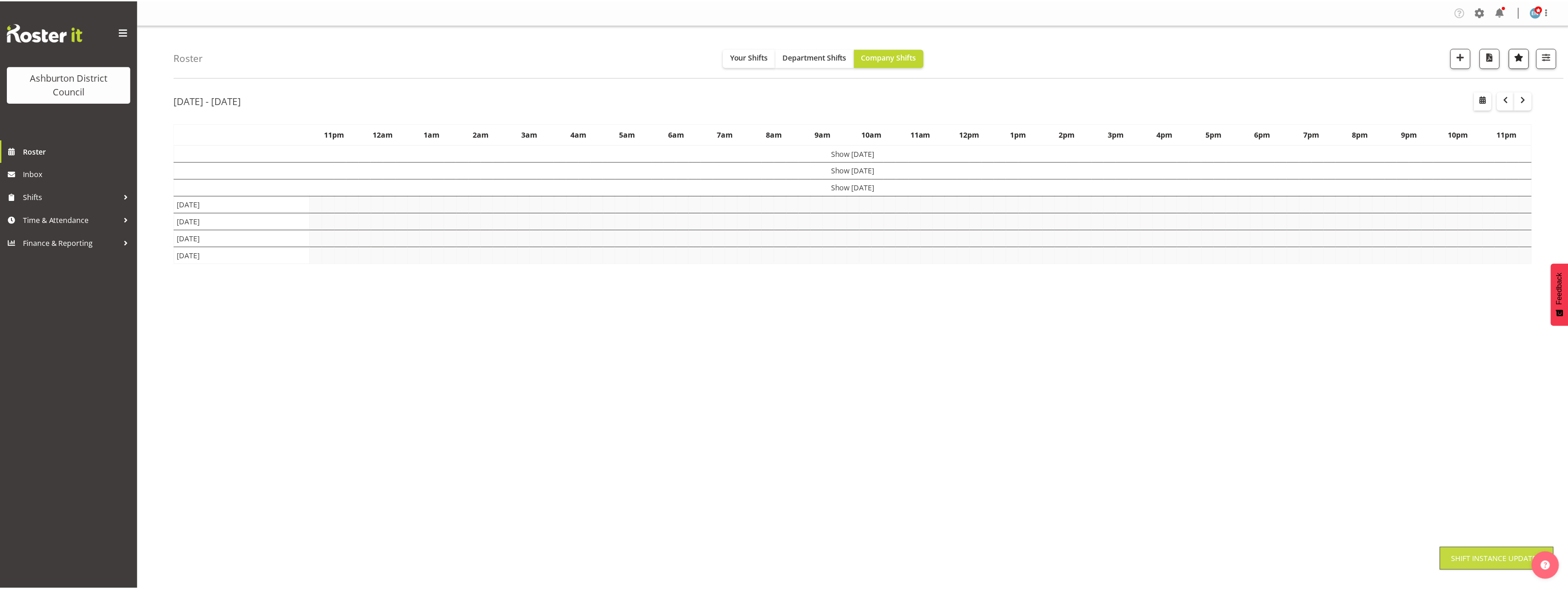
scroll to position [0, 0]
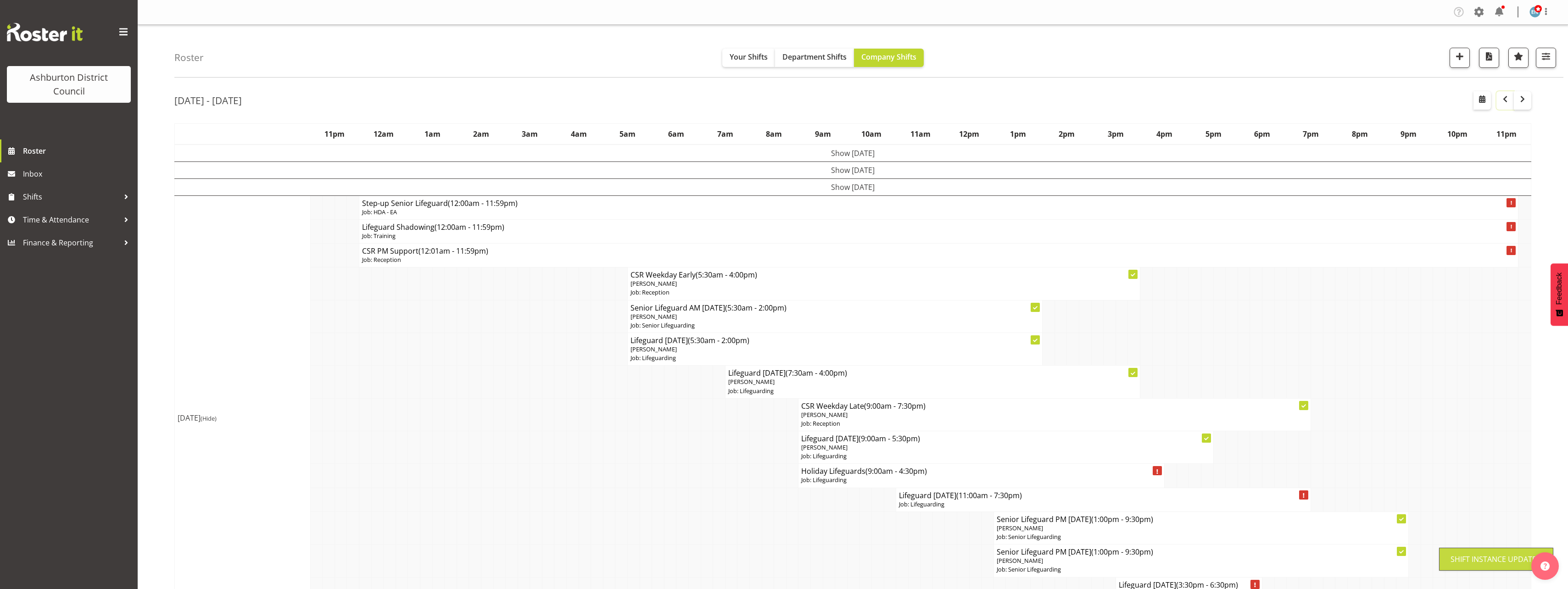
click at [1506, 98] on span "button" at bounding box center [1505, 99] width 11 height 11
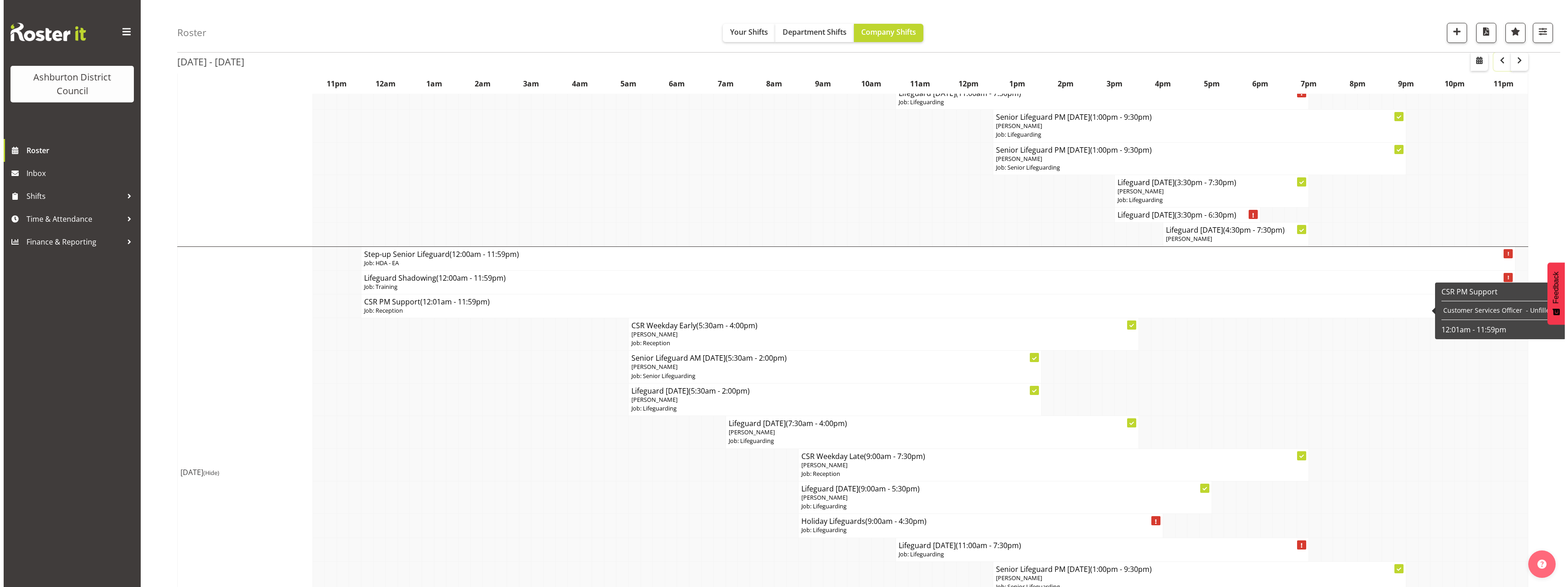
scroll to position [1463, 0]
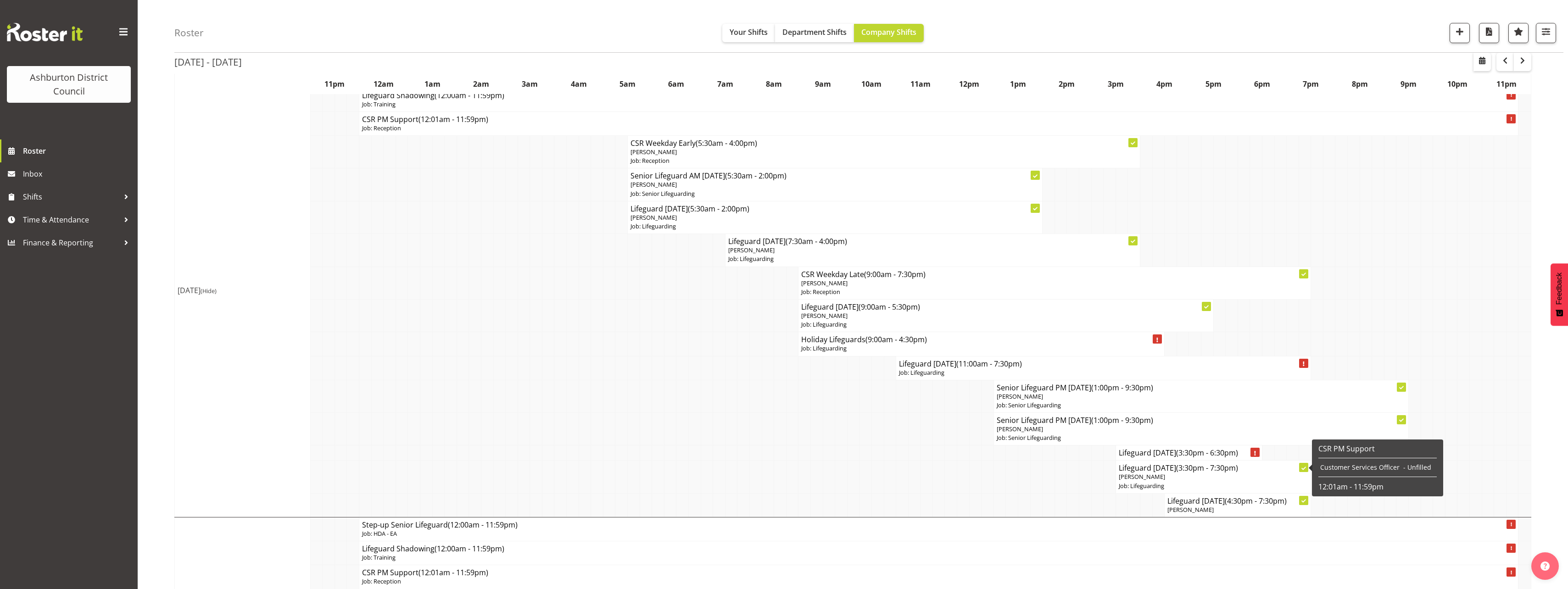
drag, startPoint x: 1259, startPoint y: 467, endPoint x: 1226, endPoint y: 503, distance: 48.8
click at [1226, 503] on h4 "Lifeguard [DATE] (4:30pm - 7:30pm)" at bounding box center [1237, 500] width 141 height 9
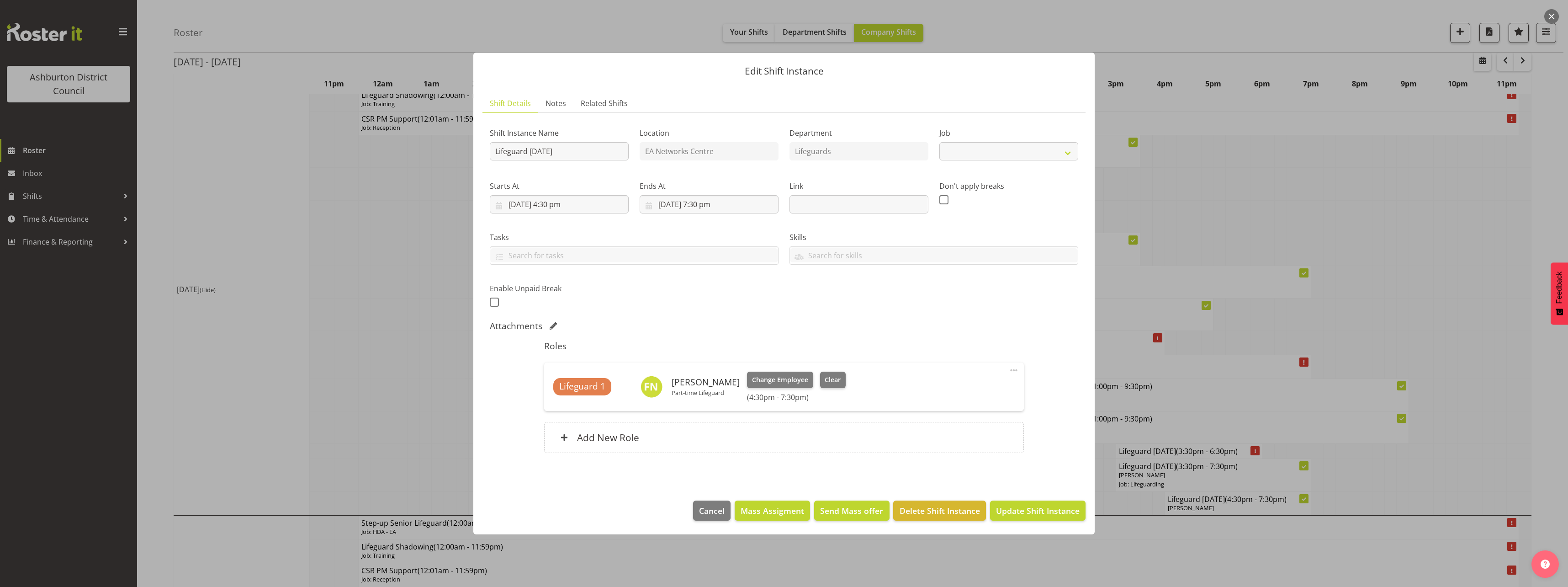
select select "38"
click at [825, 376] on span "Clear" at bounding box center [833, 379] width 16 height 10
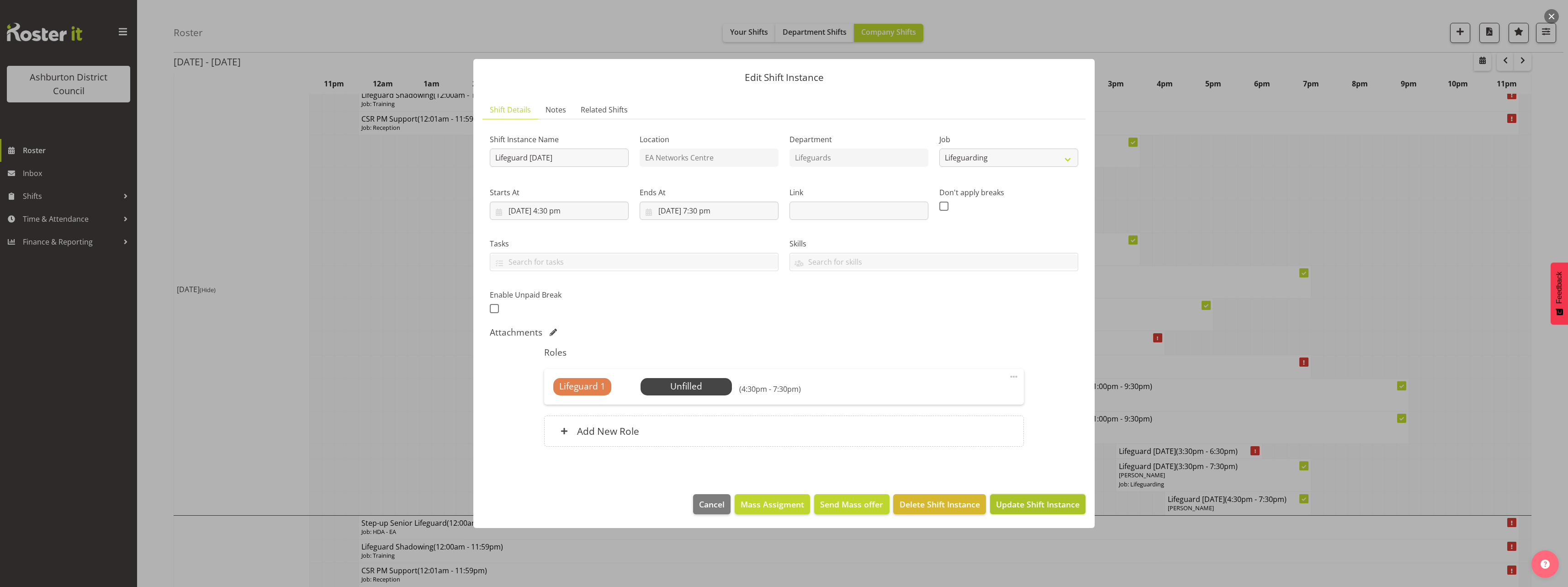
click at [1069, 510] on span "Update Shift Instance" at bounding box center [1037, 504] width 83 height 12
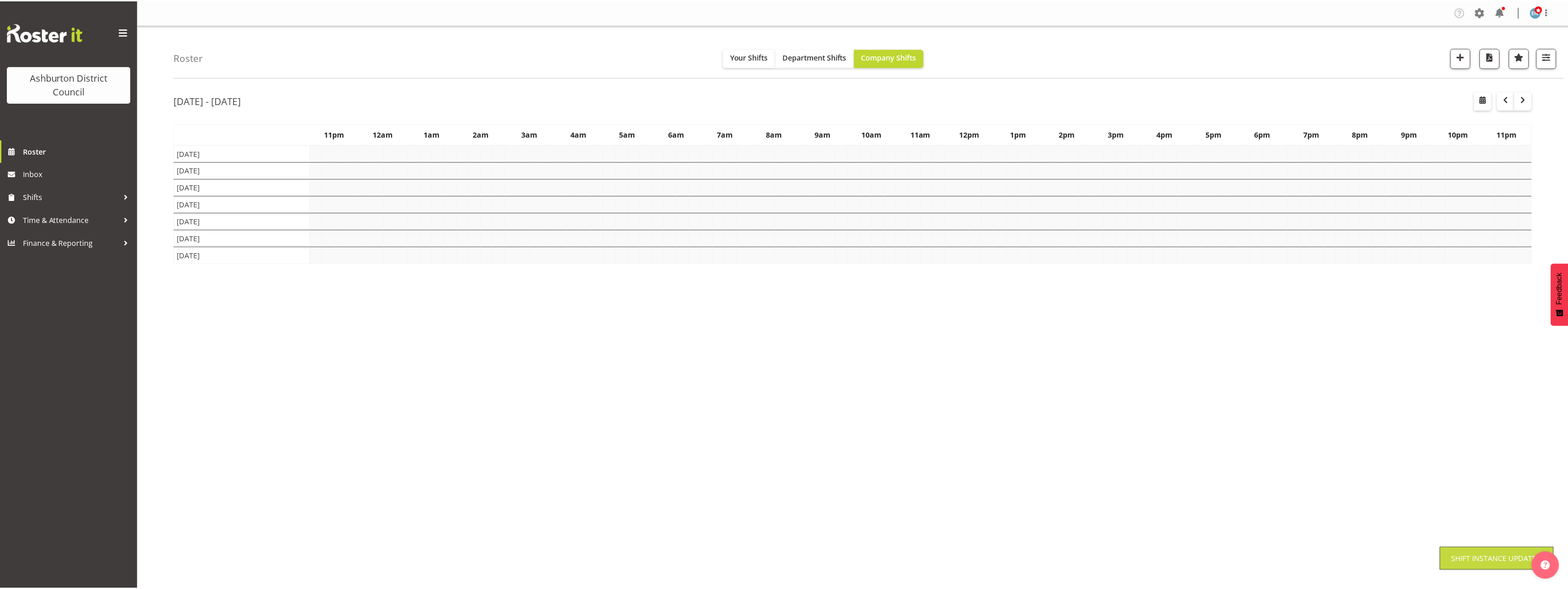
scroll to position [0, 0]
